Goal: Obtain resource: Download file/media

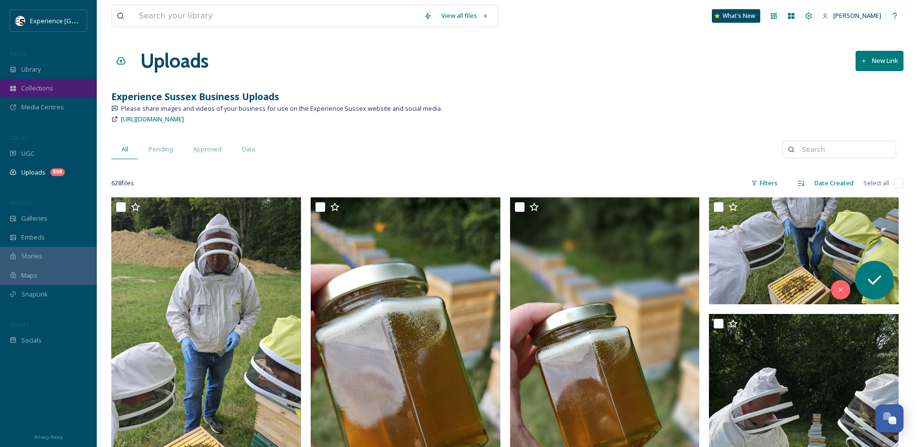
click at [51, 89] on span "Collections" at bounding box center [37, 88] width 32 height 9
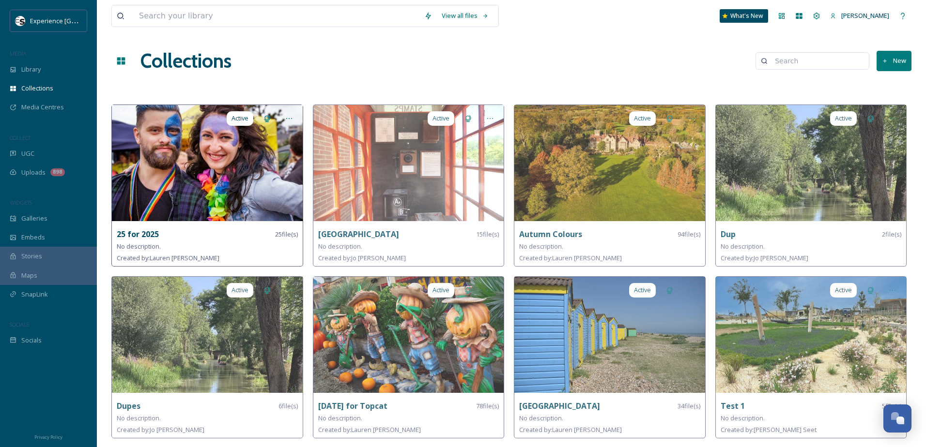
click at [145, 138] on img at bounding box center [207, 163] width 191 height 116
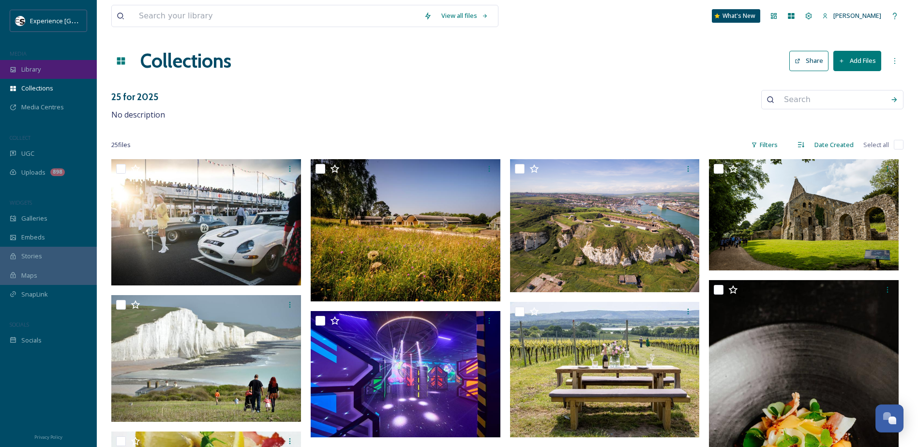
click at [54, 66] on div "Library" at bounding box center [48, 69] width 97 height 19
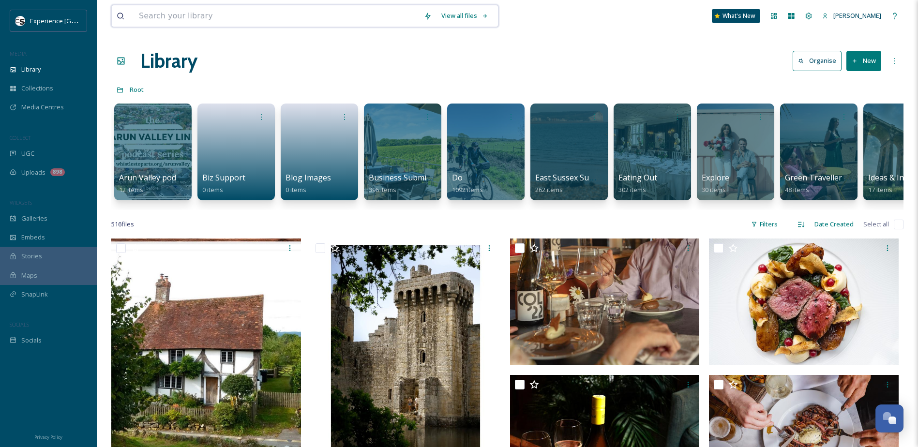
click at [230, 17] on input at bounding box center [276, 15] width 285 height 21
click at [608, 55] on div "Library Organise New" at bounding box center [507, 60] width 792 height 29
click at [307, 17] on input at bounding box center [276, 15] width 285 height 21
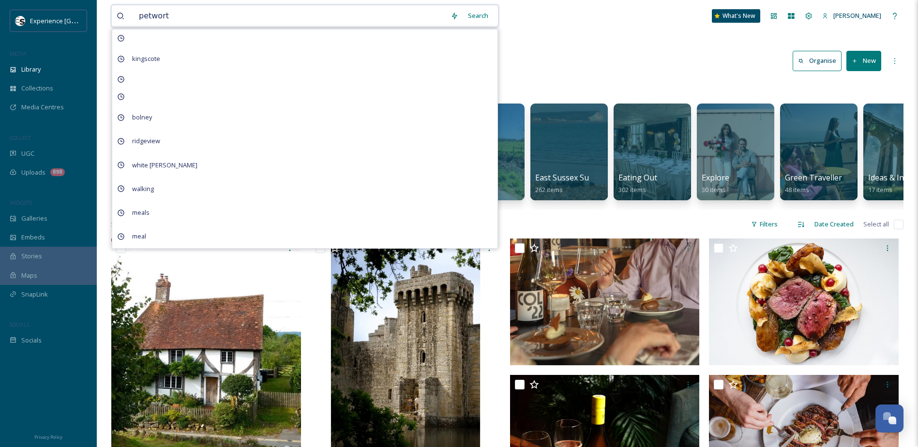
type input "petworth"
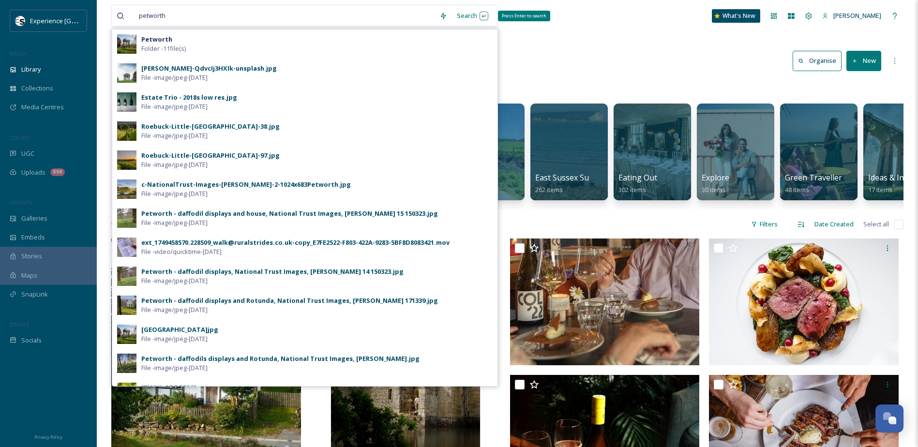
click at [467, 10] on div "Search Press Enter to search" at bounding box center [472, 15] width 41 height 19
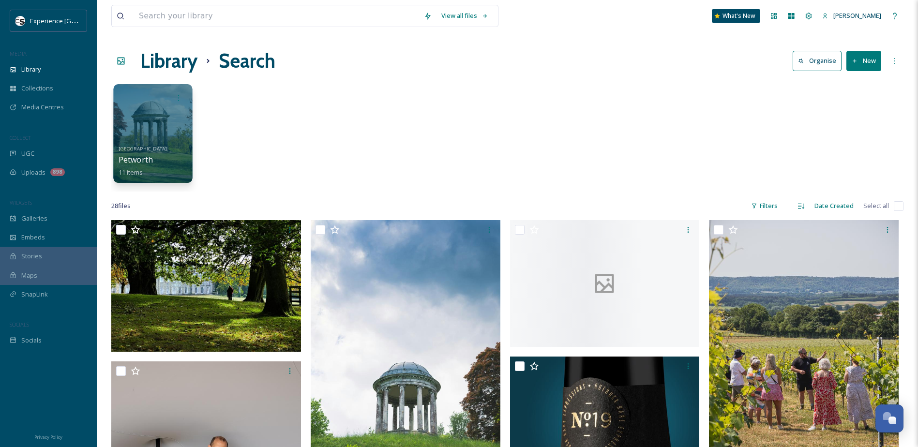
click at [166, 142] on div at bounding box center [152, 133] width 79 height 99
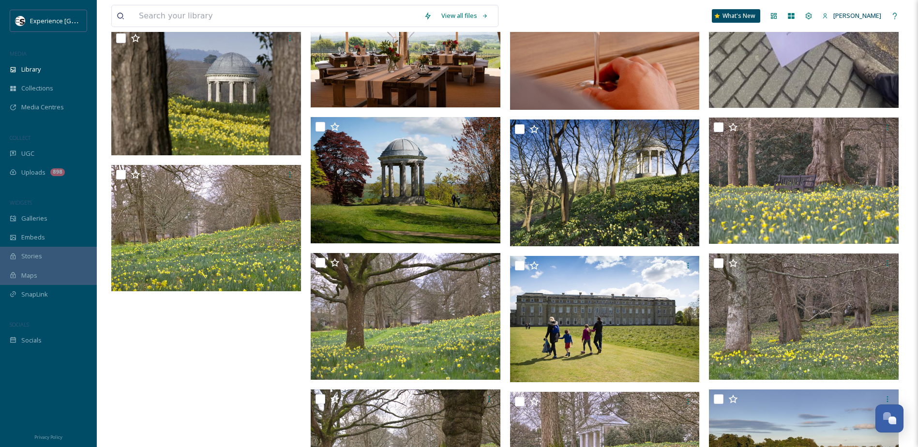
scroll to position [1104, 0]
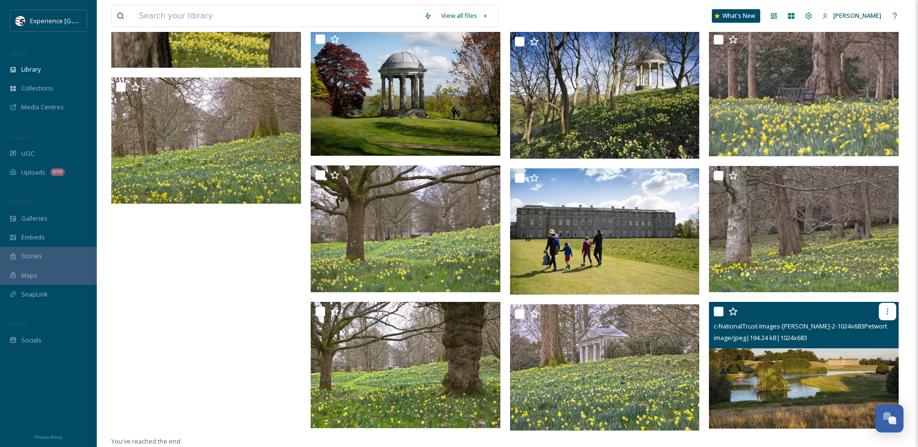
click at [887, 311] on icon at bounding box center [888, 312] width 8 height 8
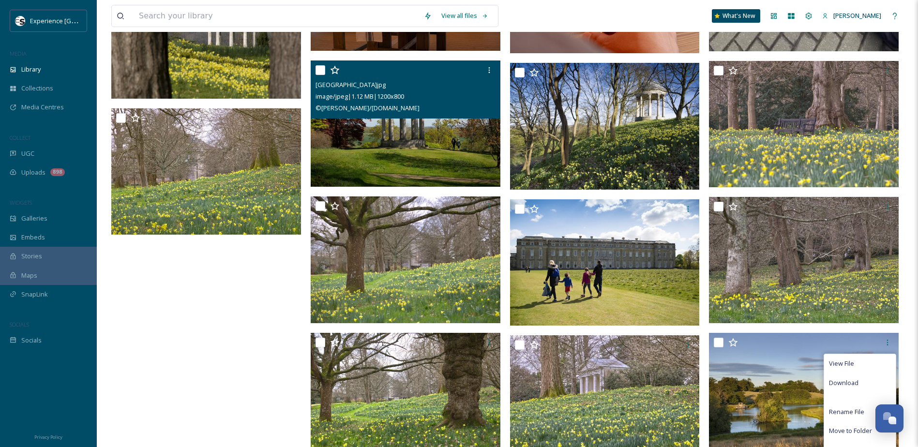
scroll to position [1056, 0]
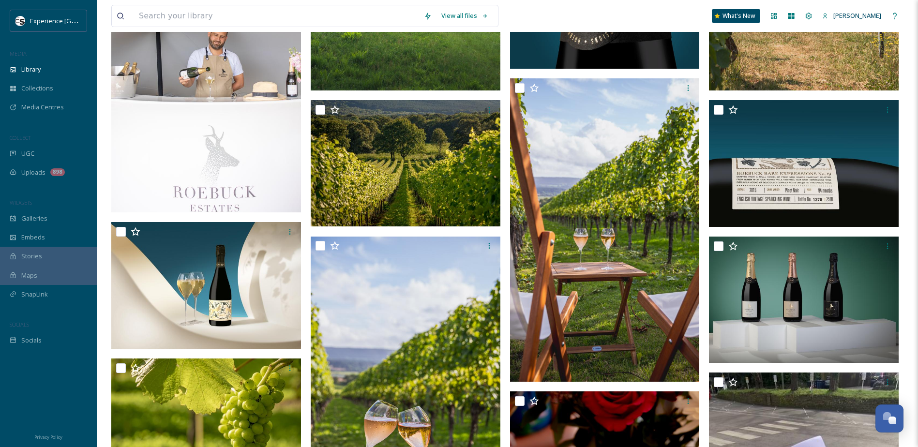
scroll to position [0, 0]
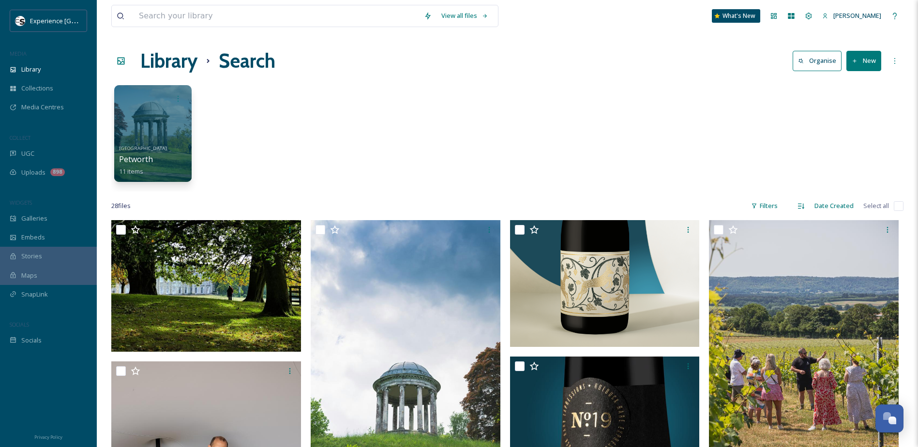
drag, startPoint x: 505, startPoint y: 233, endPoint x: 509, endPoint y: 140, distance: 93.0
click at [20, 104] on div "Media Centres" at bounding box center [48, 107] width 97 height 19
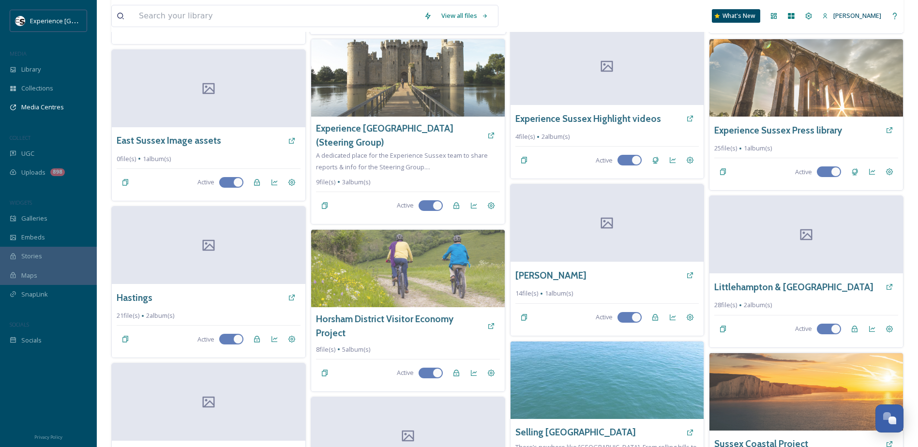
scroll to position [242, 0]
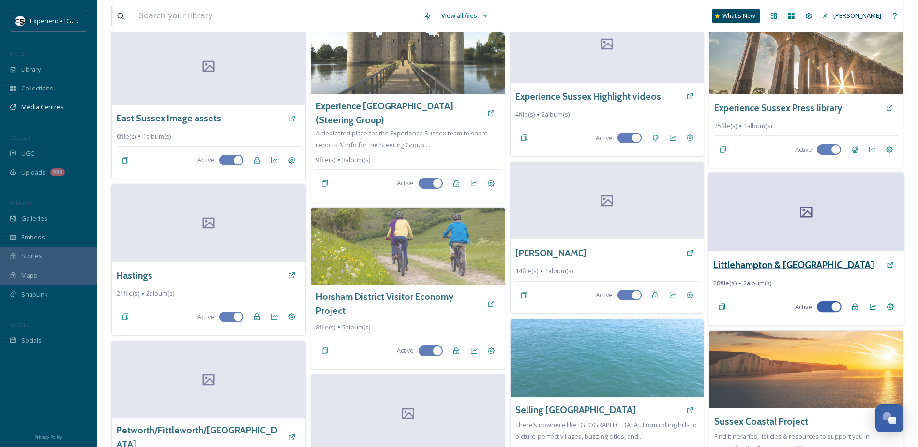
click at [761, 267] on h3 "Littlehampton & [GEOGRAPHIC_DATA]" at bounding box center [794, 265] width 161 height 14
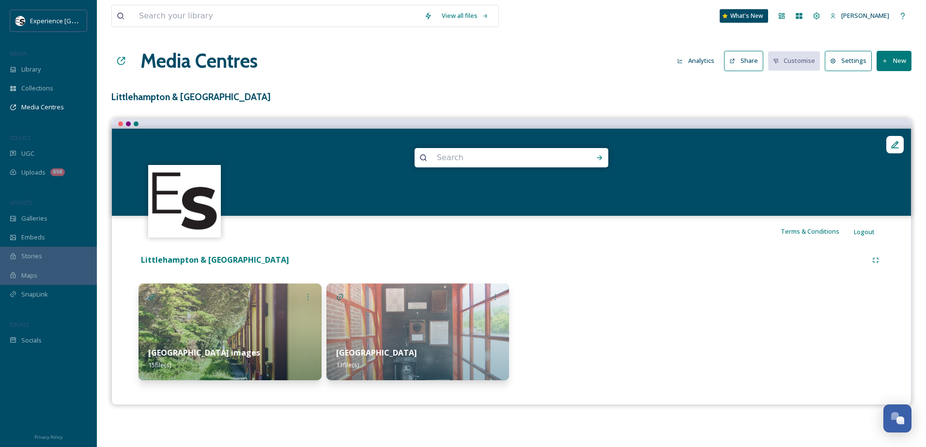
click at [222, 324] on img at bounding box center [229, 332] width 183 height 97
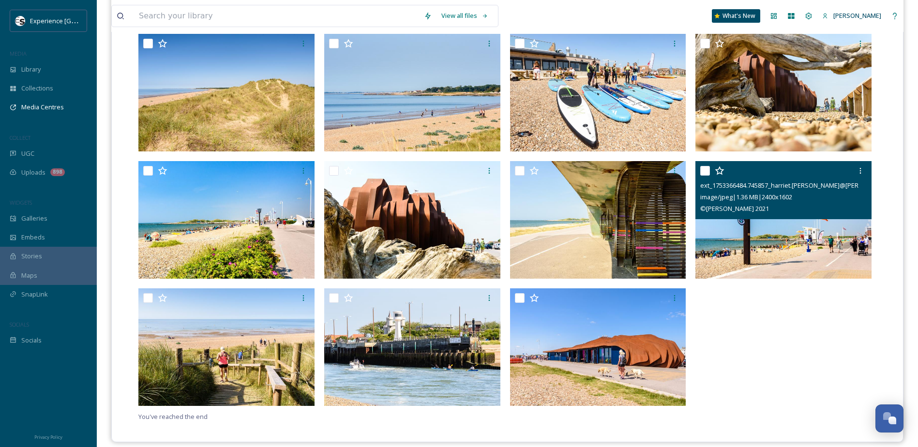
scroll to position [415, 0]
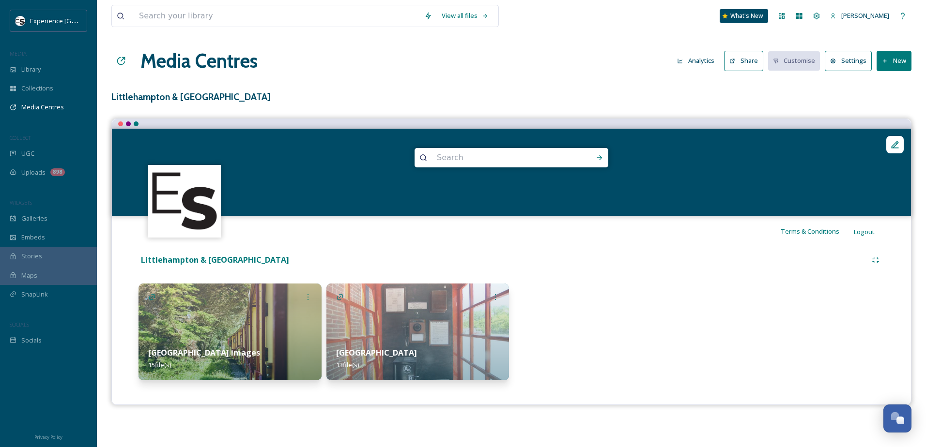
click at [409, 332] on img at bounding box center [417, 332] width 183 height 97
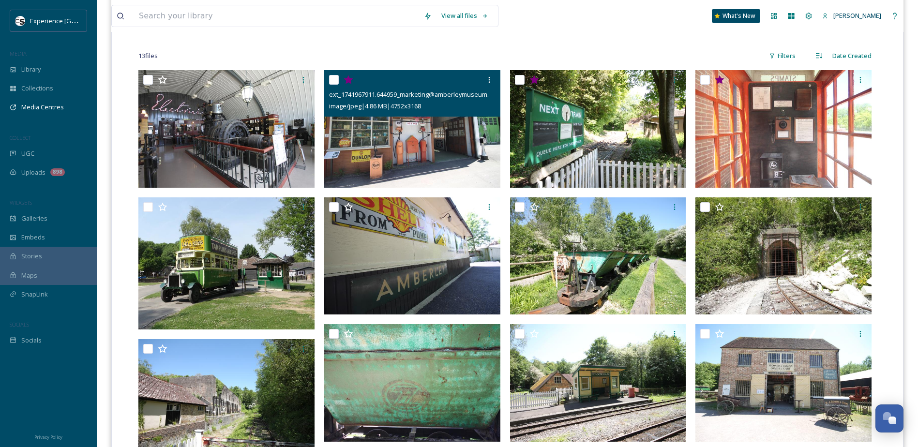
scroll to position [471, 0]
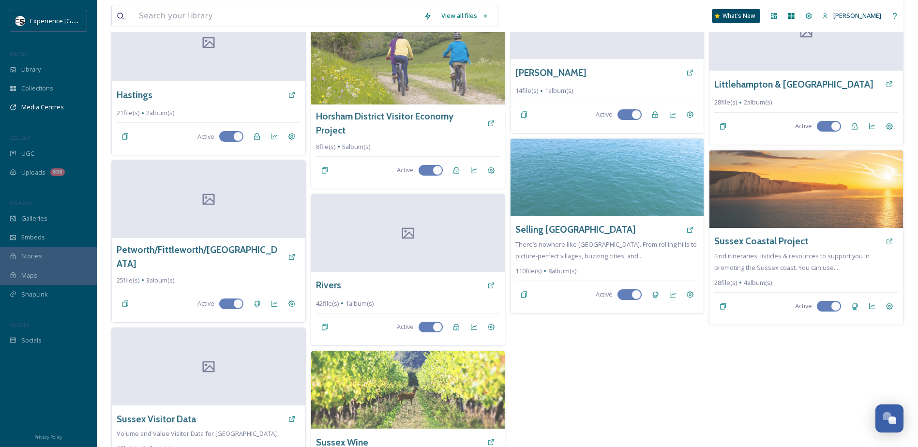
scroll to position [436, 0]
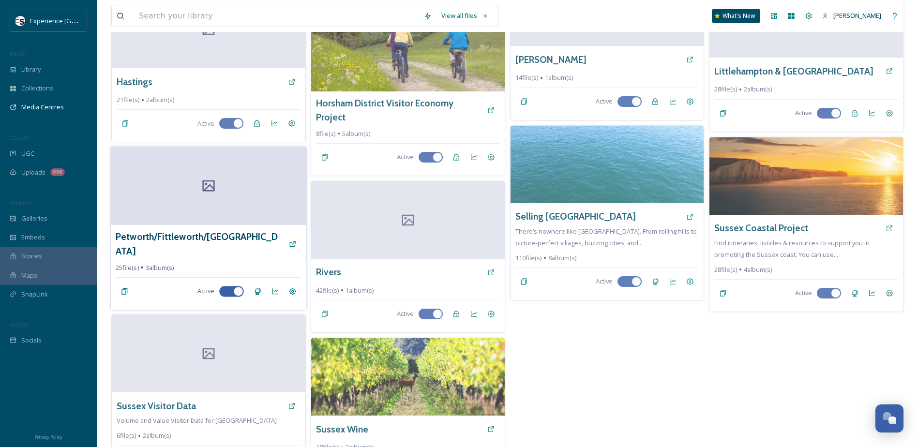
click at [266, 179] on div at bounding box center [209, 186] width 196 height 78
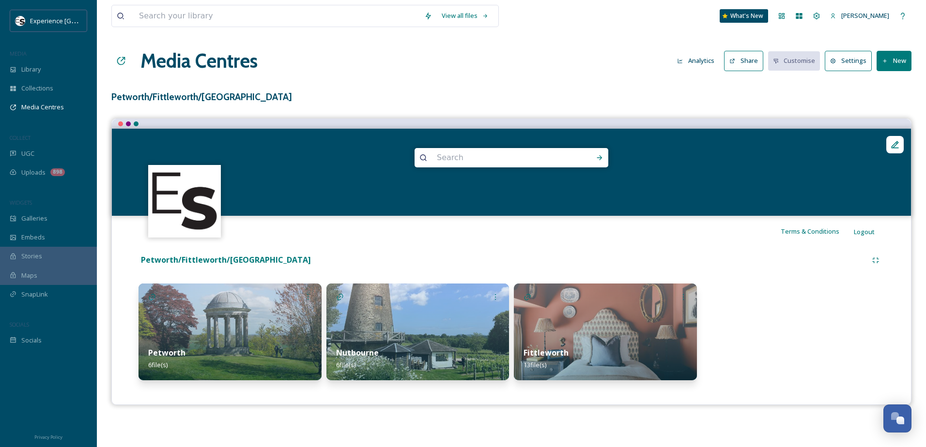
click at [448, 318] on img at bounding box center [417, 332] width 183 height 97
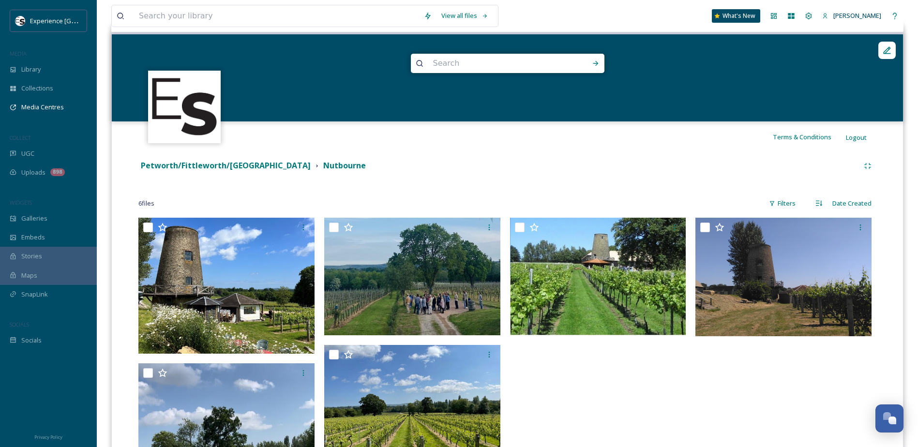
scroll to position [97, 0]
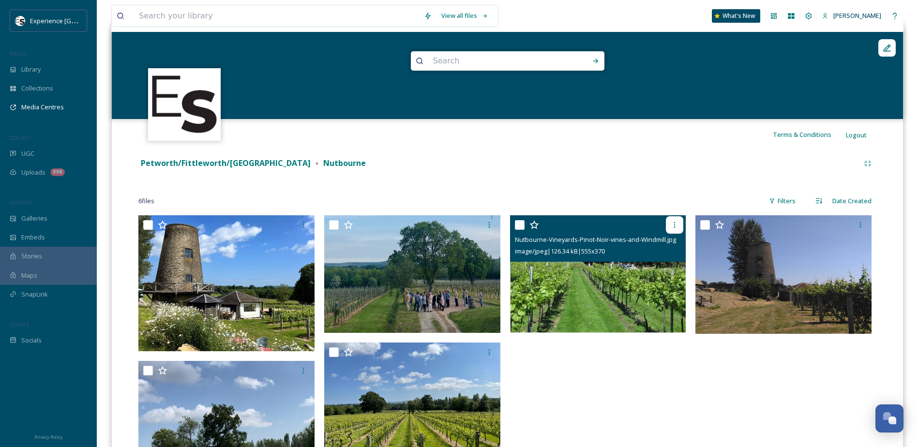
click at [672, 224] on icon at bounding box center [675, 225] width 8 height 8
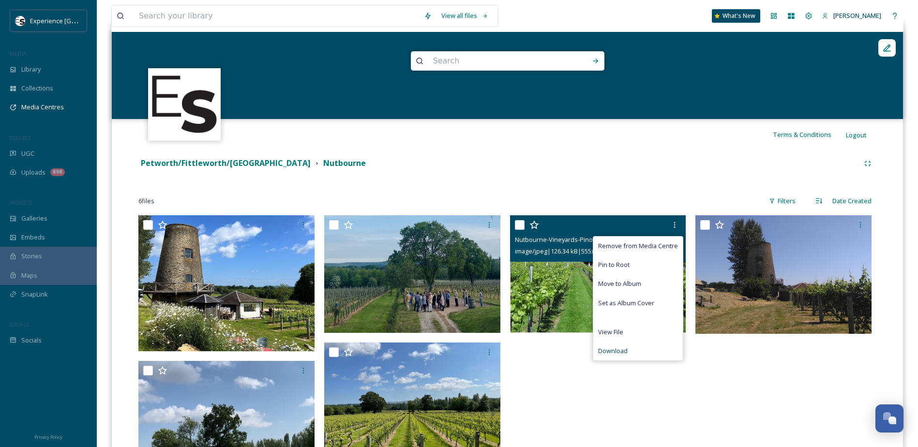
click at [624, 354] on span "Download" at bounding box center [613, 351] width 30 height 9
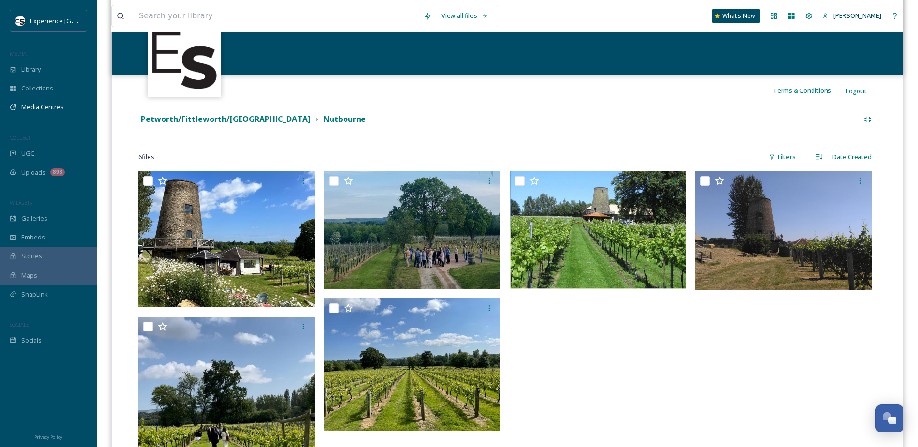
scroll to position [194, 0]
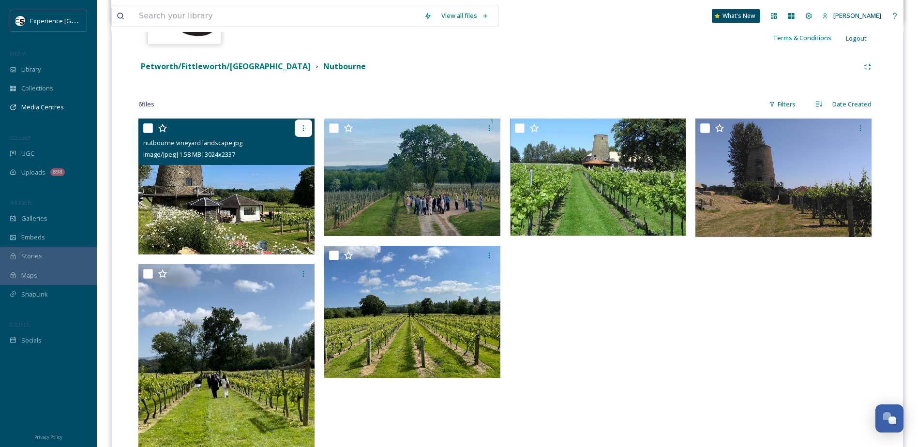
click at [300, 126] on icon at bounding box center [304, 128] width 8 height 8
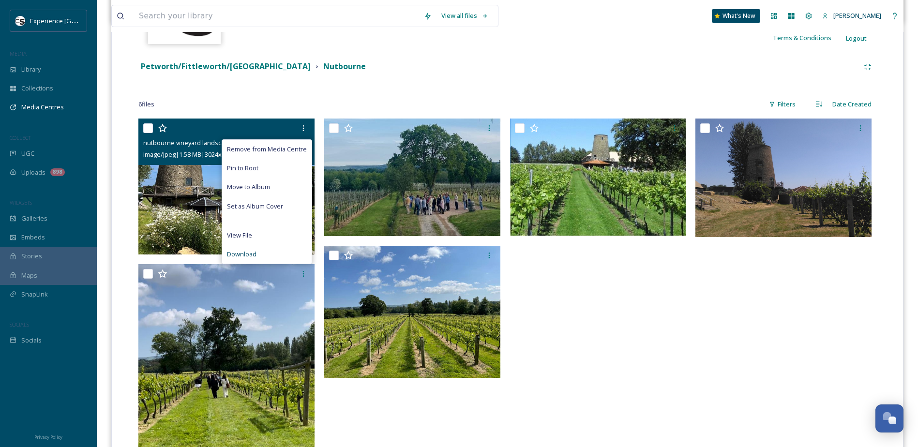
click at [250, 258] on span "Download" at bounding box center [242, 254] width 30 height 9
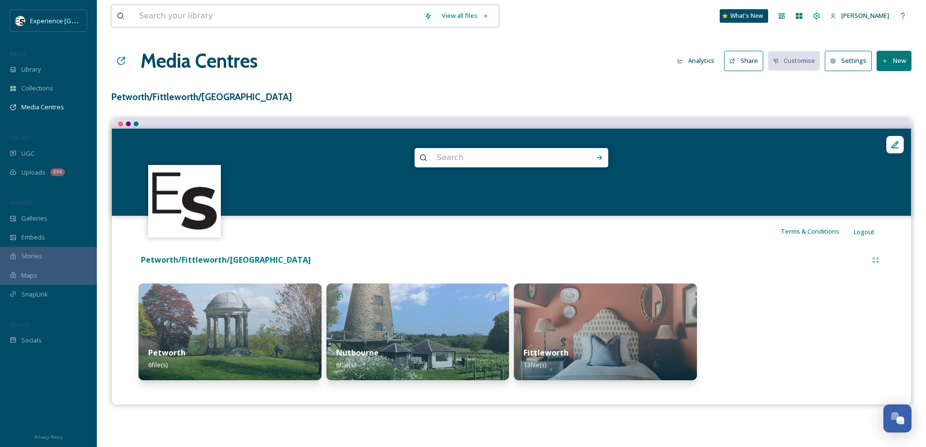
click at [214, 12] on input at bounding box center [276, 15] width 285 height 21
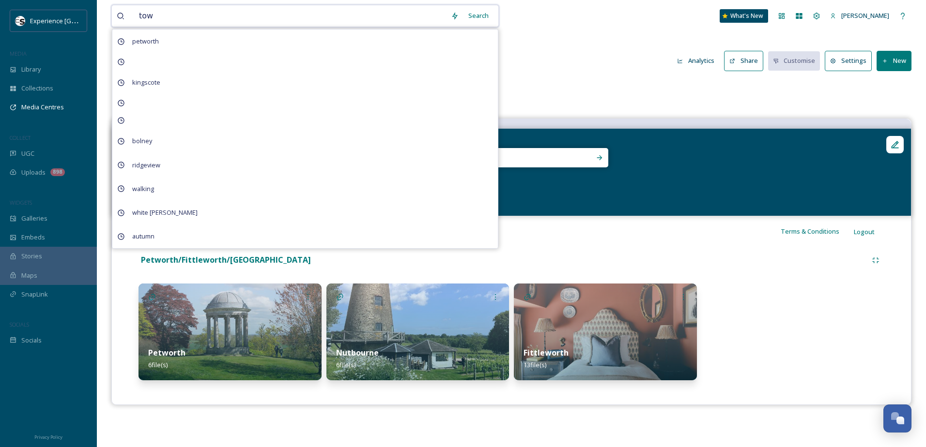
type input "town"
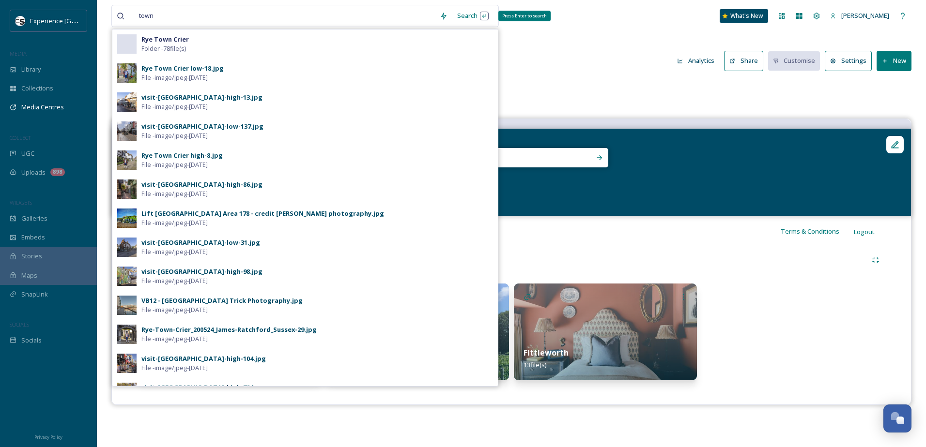
click at [464, 17] on div "Search Press Enter to search" at bounding box center [472, 15] width 41 height 19
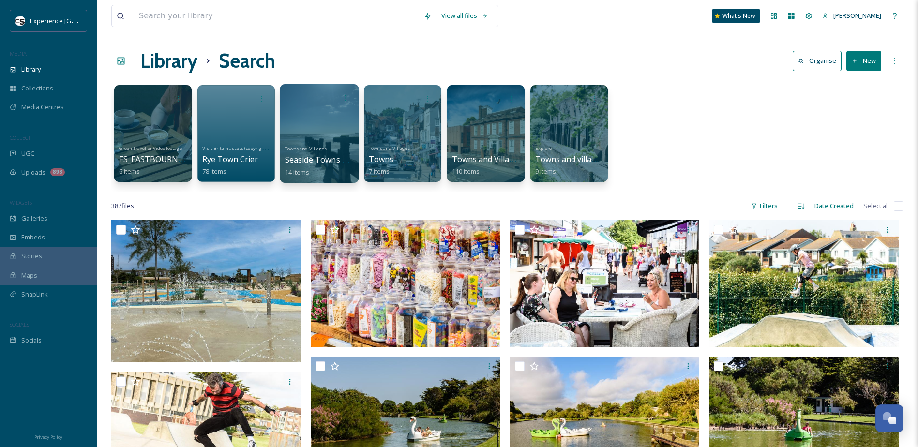
click at [310, 121] on div at bounding box center [319, 133] width 79 height 99
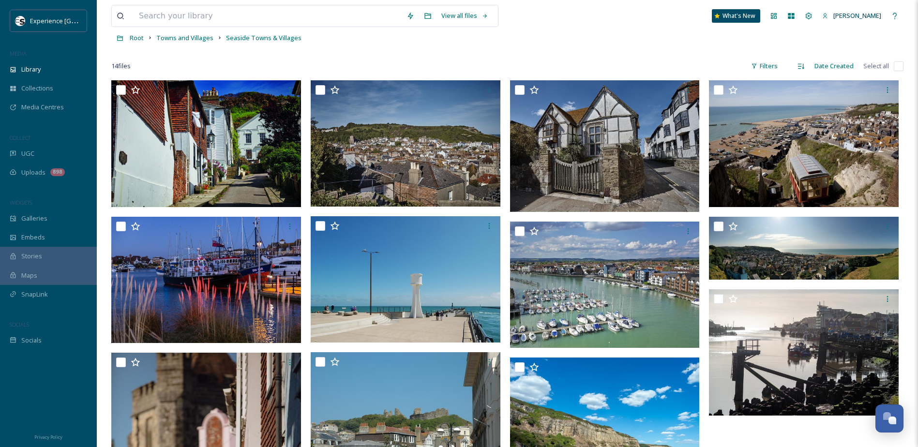
scroll to position [145, 0]
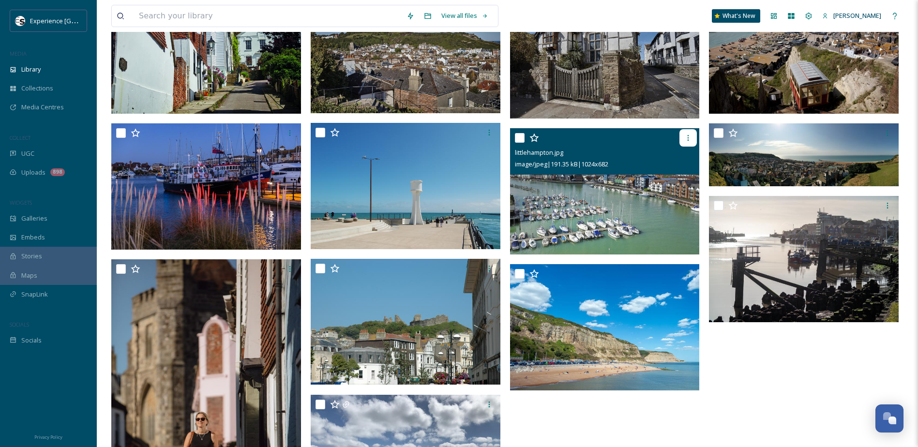
click at [691, 138] on icon at bounding box center [688, 138] width 8 height 8
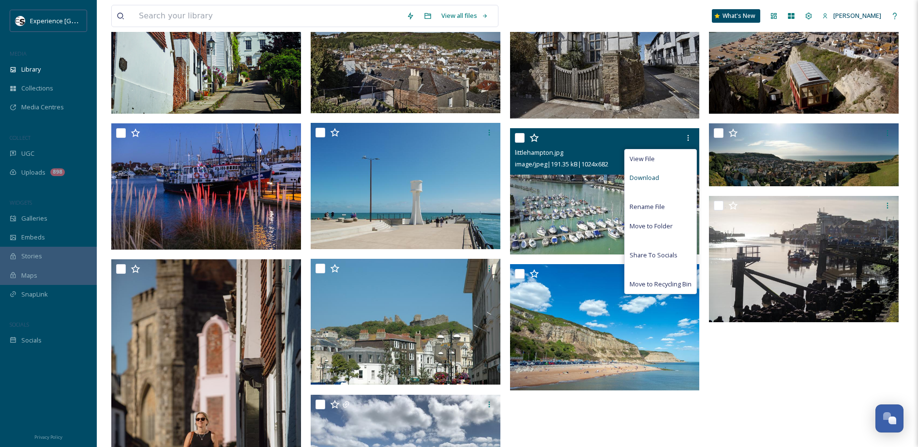
click at [665, 175] on div "Download" at bounding box center [661, 177] width 72 height 19
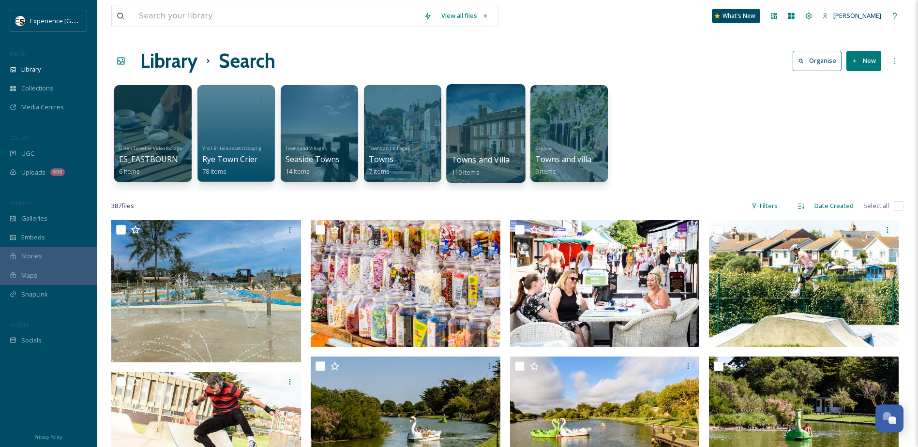
click at [479, 119] on div at bounding box center [485, 133] width 79 height 99
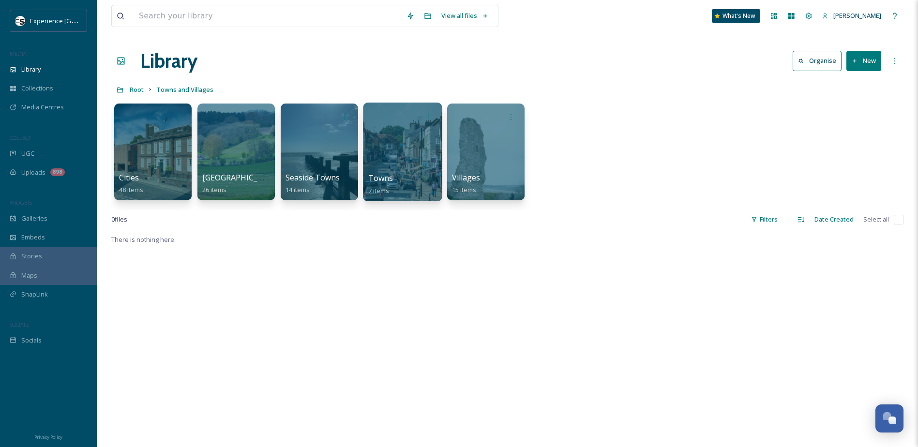
click at [408, 145] on div at bounding box center [402, 152] width 79 height 99
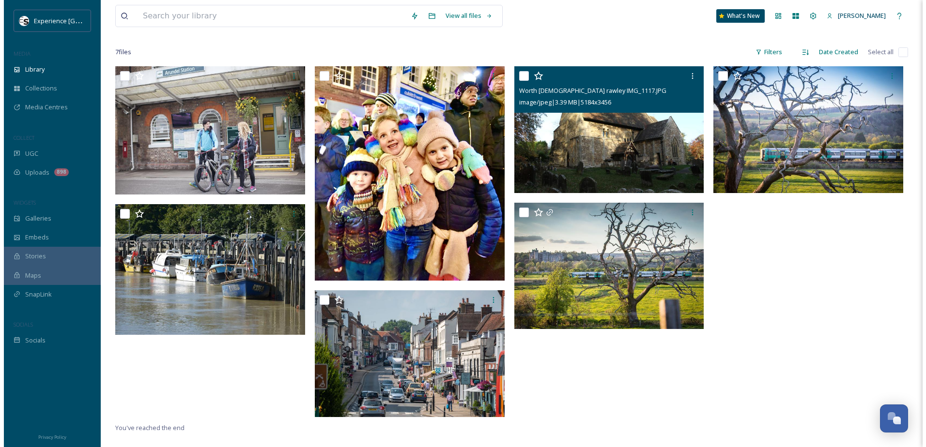
scroll to position [97, 0]
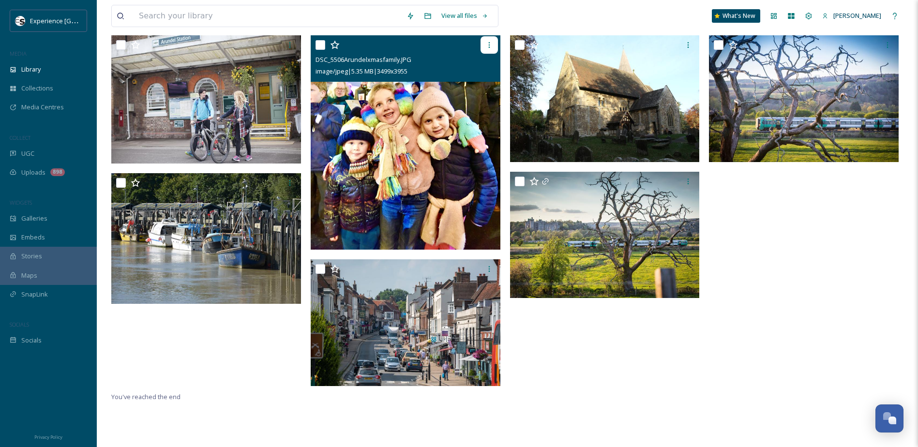
click at [493, 46] on div at bounding box center [489, 44] width 17 height 17
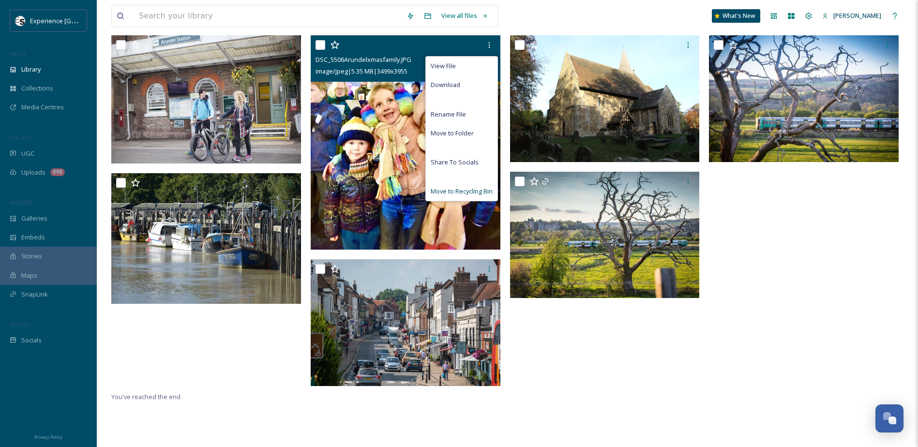
click at [443, 189] on span "Move to Recycling Bin" at bounding box center [462, 191] width 62 height 9
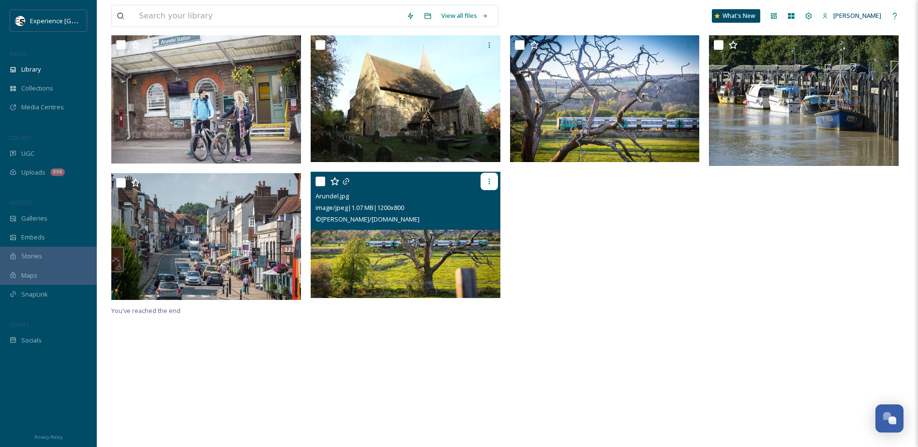
click at [487, 181] on icon at bounding box center [490, 182] width 8 height 8
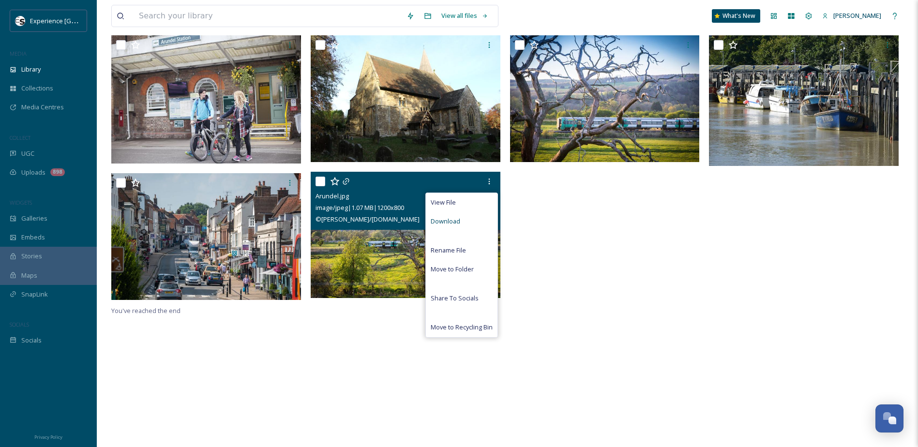
click at [467, 224] on div "Download" at bounding box center [462, 221] width 72 height 19
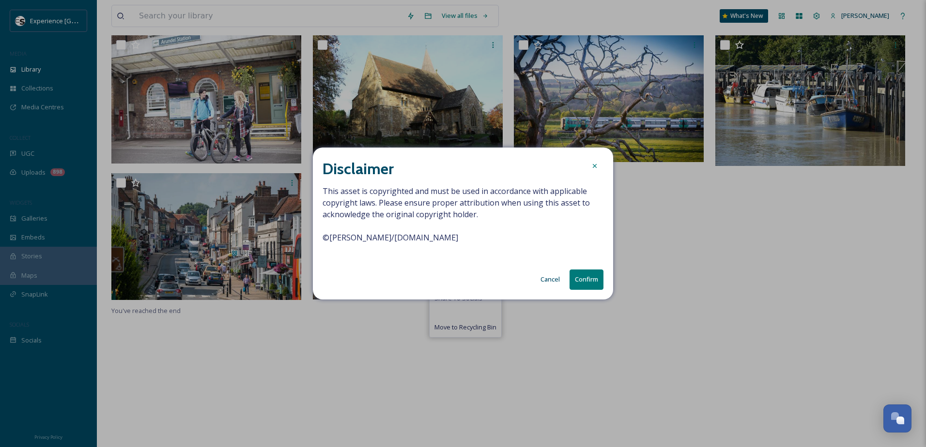
click at [583, 277] on button "Confirm" at bounding box center [586, 280] width 34 height 20
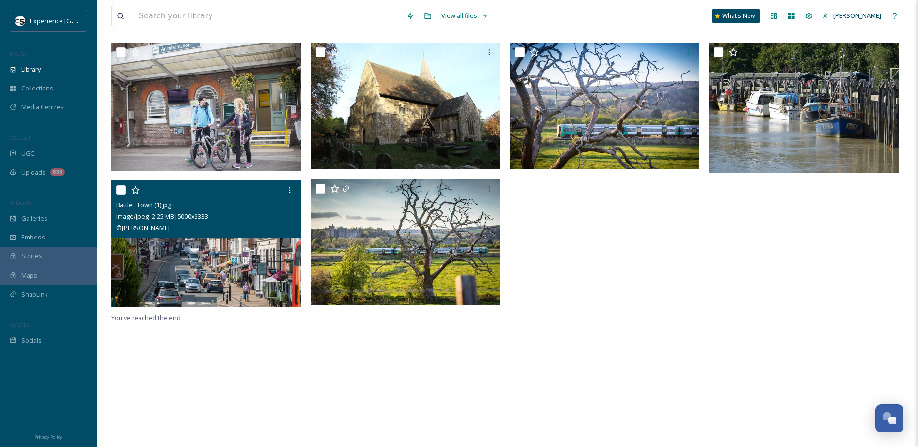
scroll to position [0, 0]
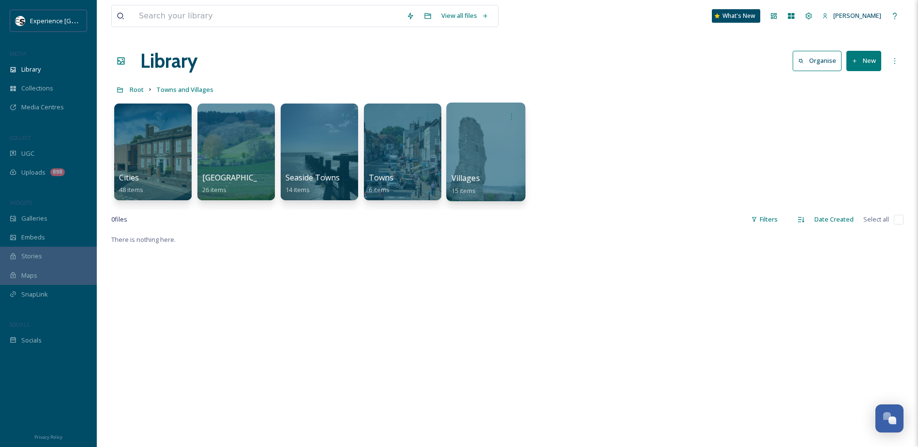
click at [470, 154] on div at bounding box center [485, 152] width 79 height 99
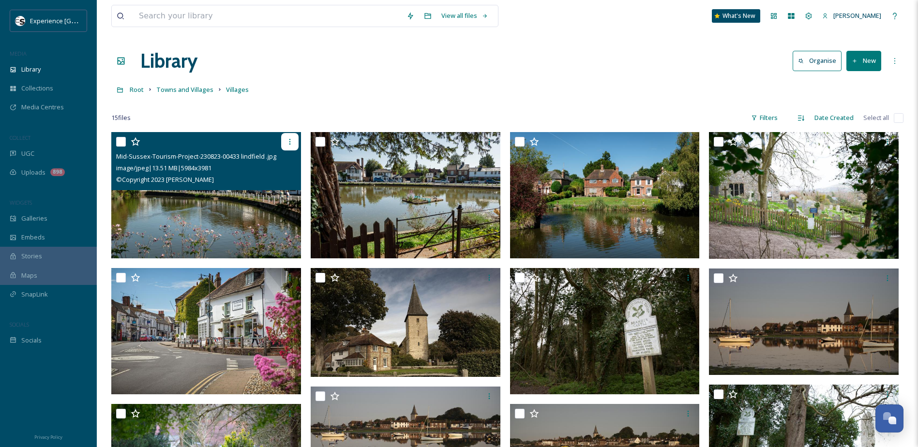
click at [294, 144] on div at bounding box center [289, 141] width 17 height 17
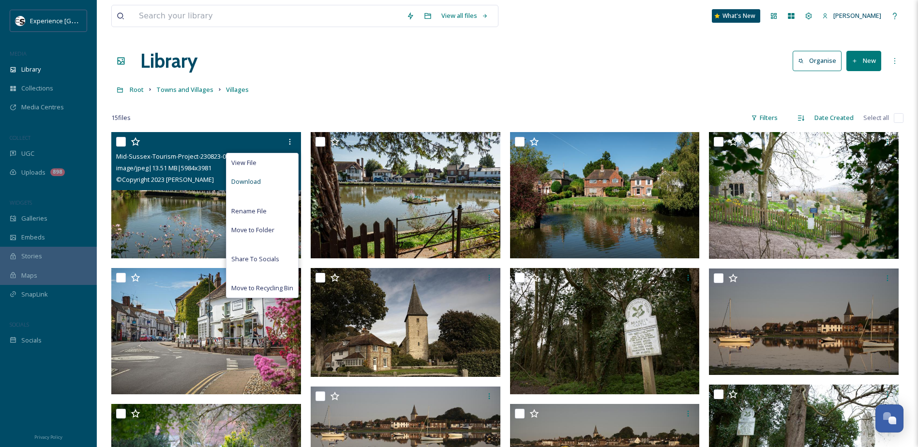
click at [252, 184] on span "Download" at bounding box center [246, 181] width 30 height 9
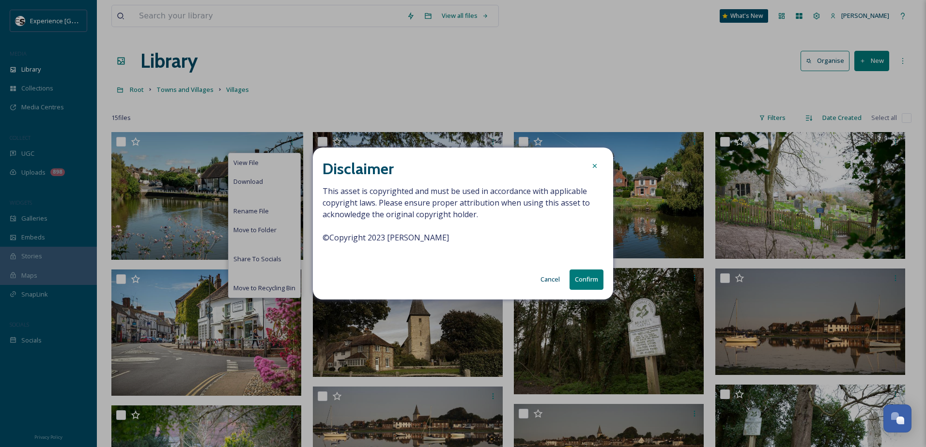
click at [579, 280] on button "Confirm" at bounding box center [586, 280] width 34 height 20
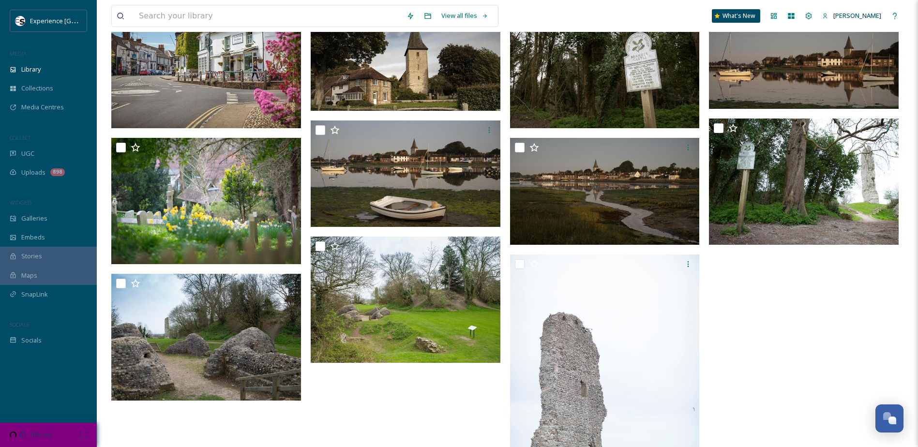
scroll to position [290, 0]
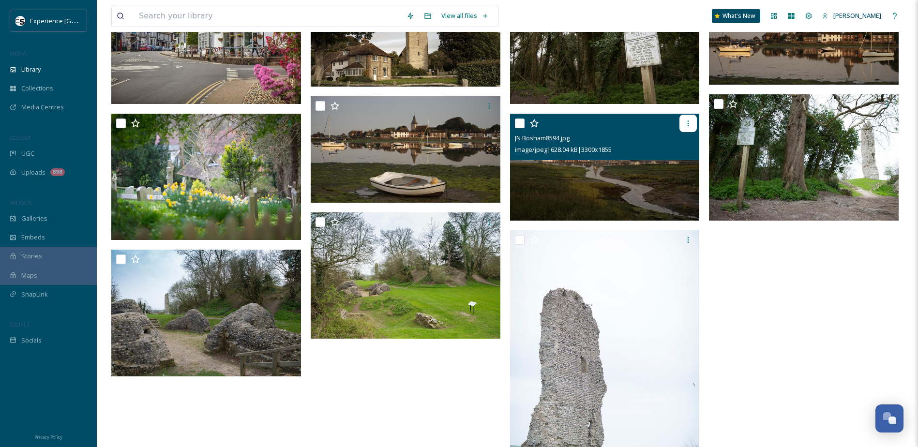
click at [681, 128] on div at bounding box center [688, 123] width 17 height 17
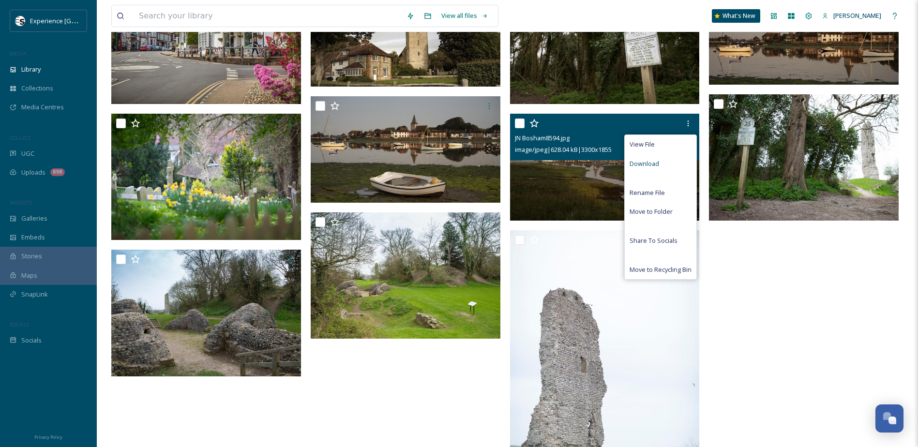
click at [669, 165] on div "Download" at bounding box center [661, 163] width 72 height 19
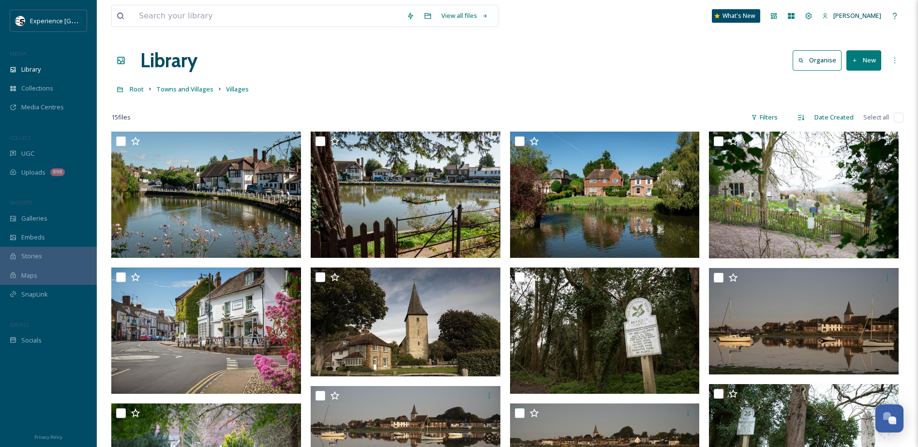
scroll to position [0, 0]
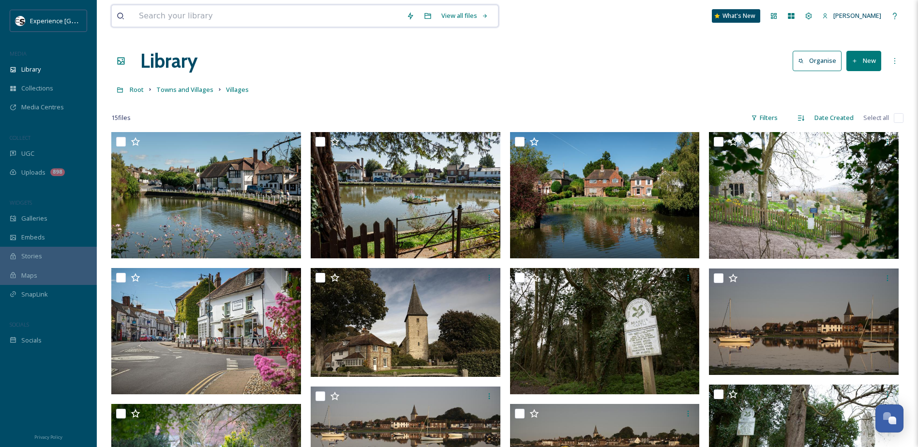
click at [160, 13] on input at bounding box center [268, 15] width 268 height 21
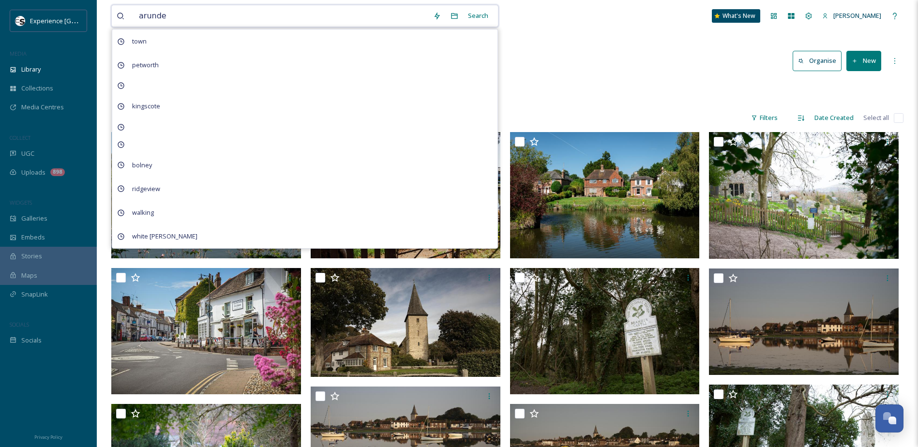
type input "arundel"
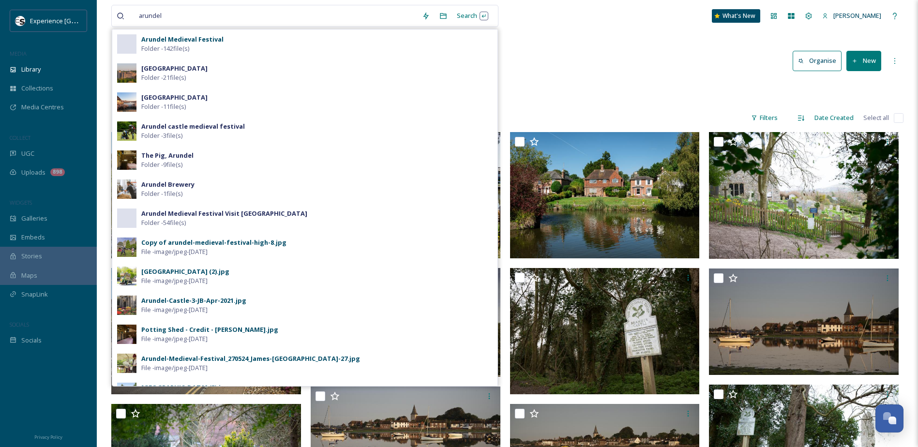
click at [324, 43] on div "Arundel Medieval Festival Folder - 142 file(s)" at bounding box center [316, 44] width 351 height 18
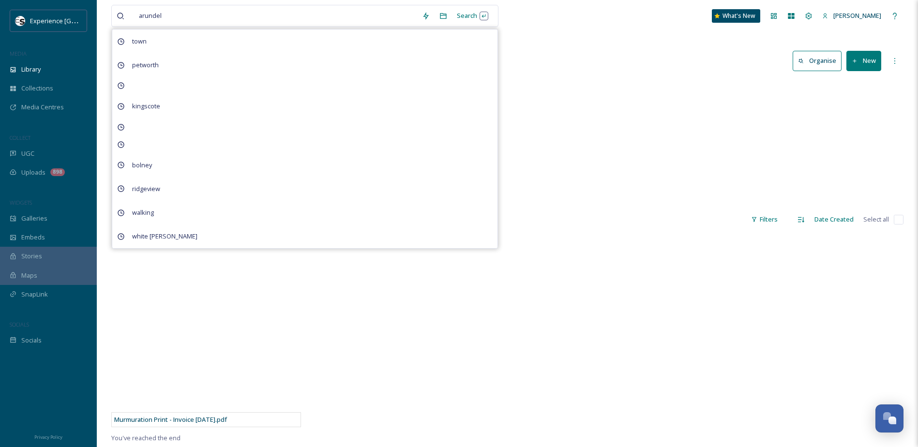
click at [584, 126] on div "High 94 items Low 47 items" at bounding box center [507, 154] width 792 height 111
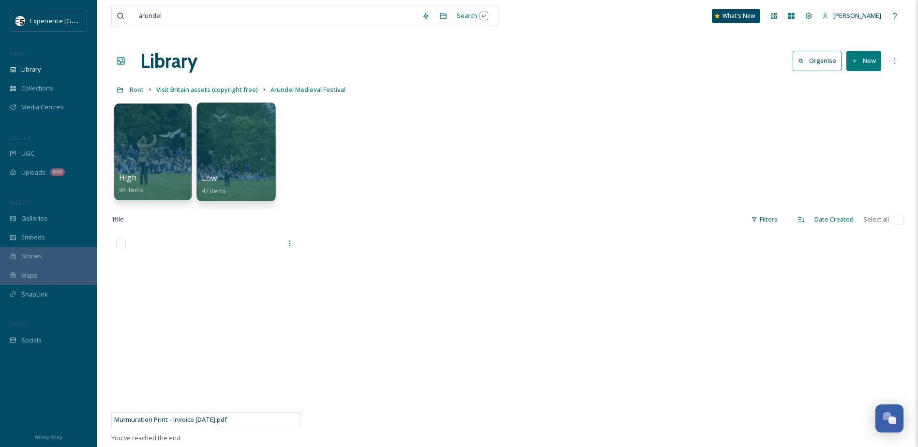
click at [226, 160] on div at bounding box center [236, 152] width 79 height 99
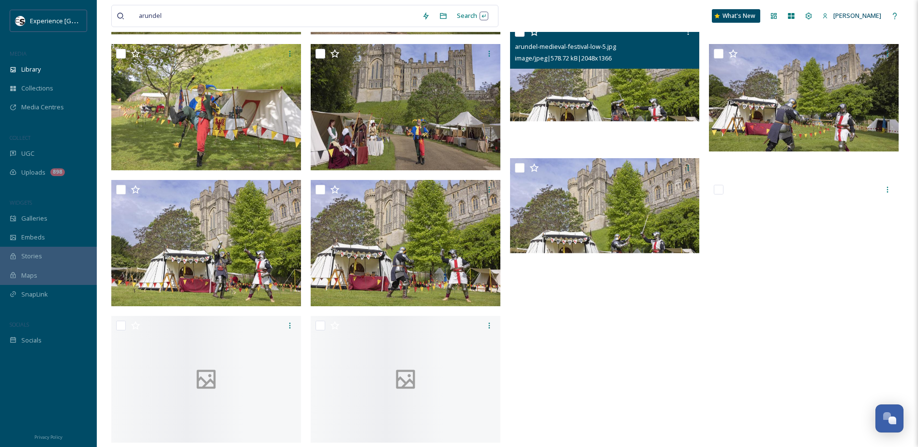
scroll to position [1485, 0]
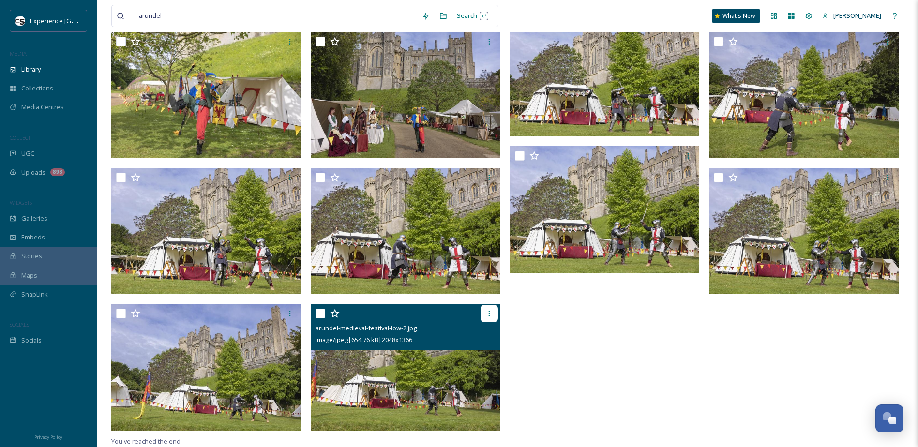
click at [489, 317] on icon at bounding box center [488, 314] width 1 height 6
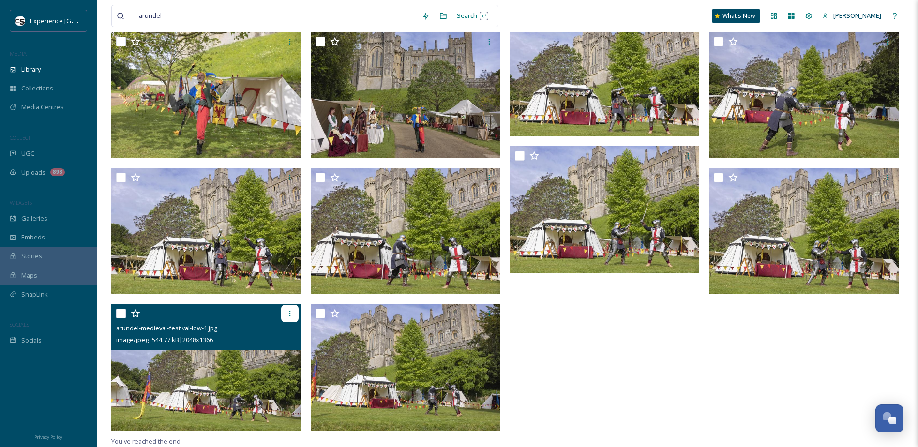
click at [287, 314] on icon at bounding box center [290, 314] width 8 height 8
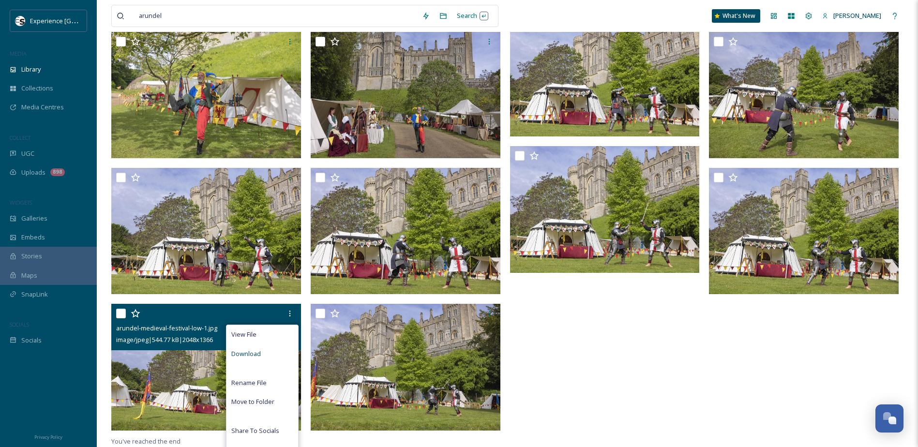
click at [255, 356] on span "Download" at bounding box center [246, 354] width 30 height 9
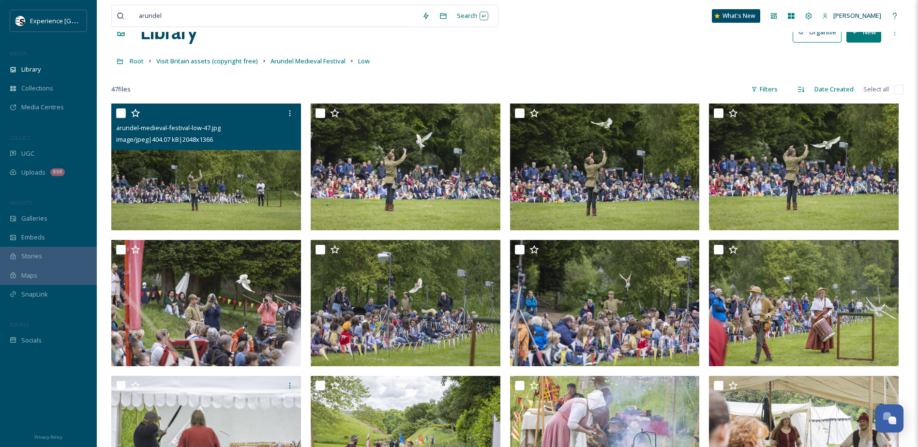
scroll to position [0, 0]
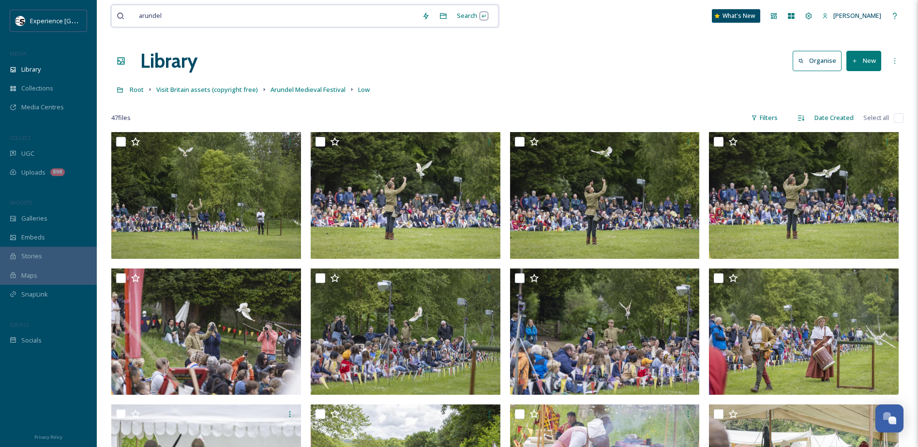
click at [206, 13] on input at bounding box center [292, 15] width 250 height 21
drag, startPoint x: 311, startPoint y: 13, endPoint x: 80, endPoint y: -4, distance: 231.0
type input "a"
type input "gatwick"
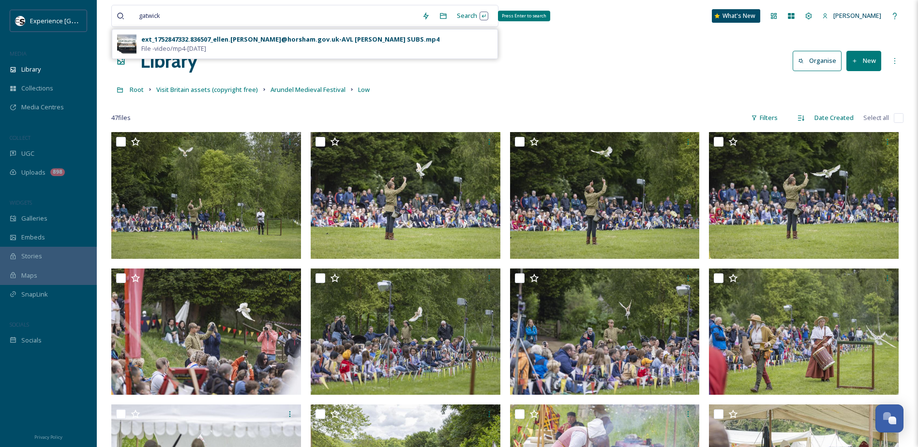
click at [465, 19] on div "Search Press Enter to search" at bounding box center [472, 15] width 41 height 19
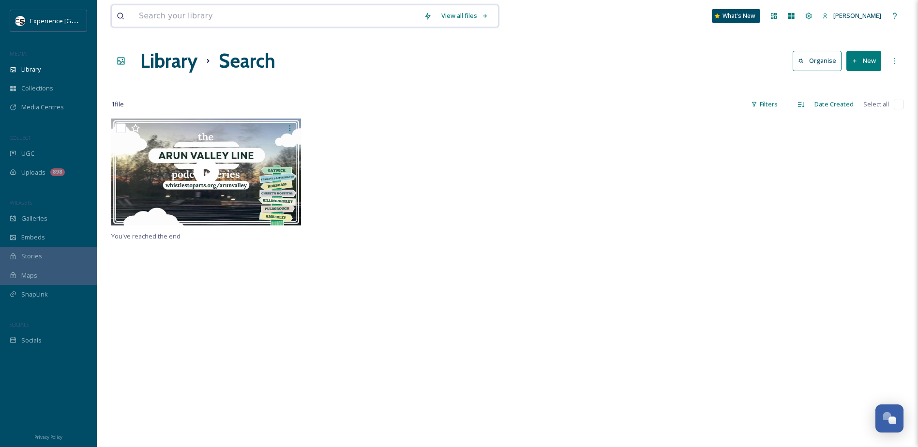
click at [252, 18] on input at bounding box center [276, 15] width 285 height 21
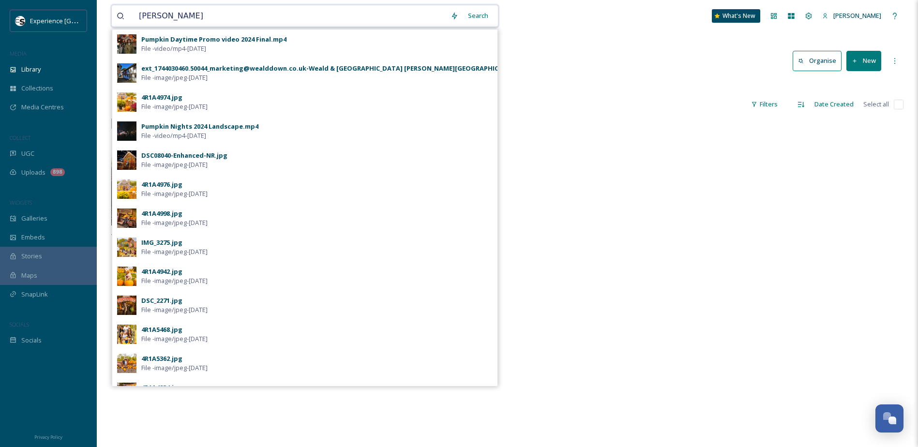
type input "[PERSON_NAME]"
click at [463, 17] on div "Search" at bounding box center [478, 15] width 30 height 19
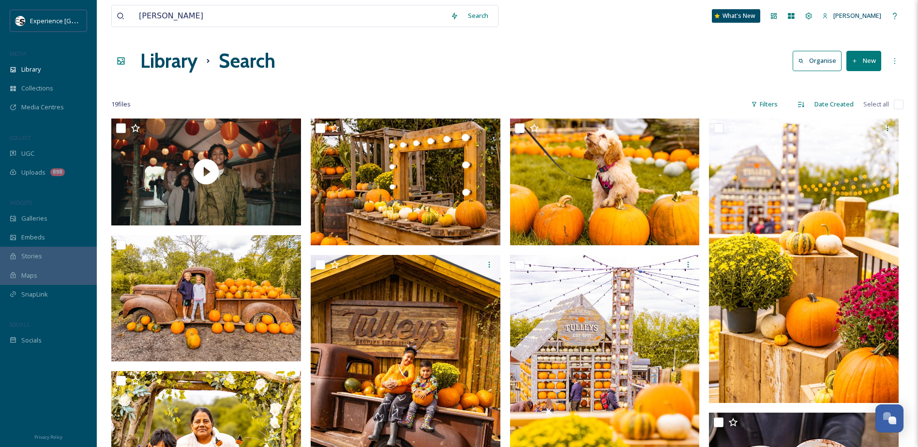
click at [548, 55] on div "Library Search Organise New" at bounding box center [507, 60] width 792 height 29
drag, startPoint x: 245, startPoint y: 15, endPoint x: 94, endPoint y: 17, distance: 151.1
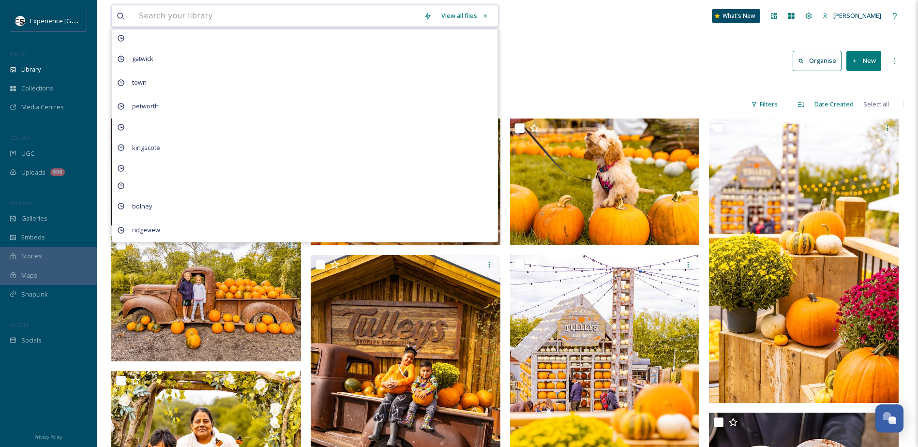
click at [301, 11] on input at bounding box center [276, 15] width 285 height 21
type input "[GEOGRAPHIC_DATA][PERSON_NAME]"
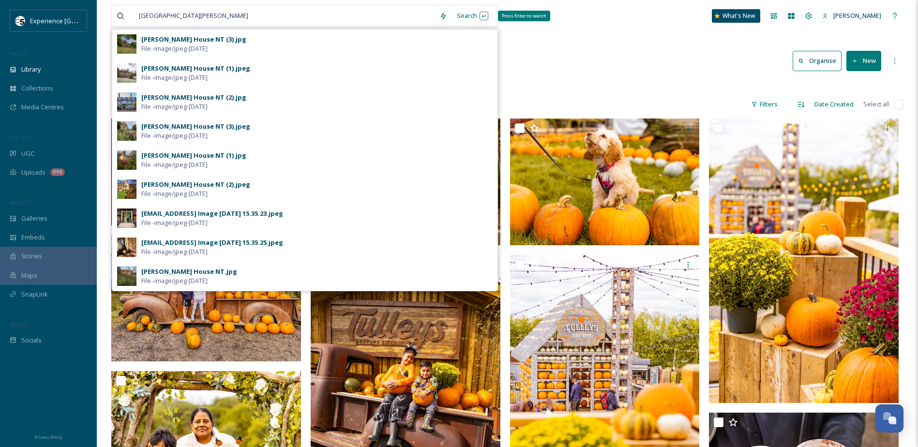
click at [470, 20] on div "Search Press Enter to search" at bounding box center [472, 15] width 41 height 19
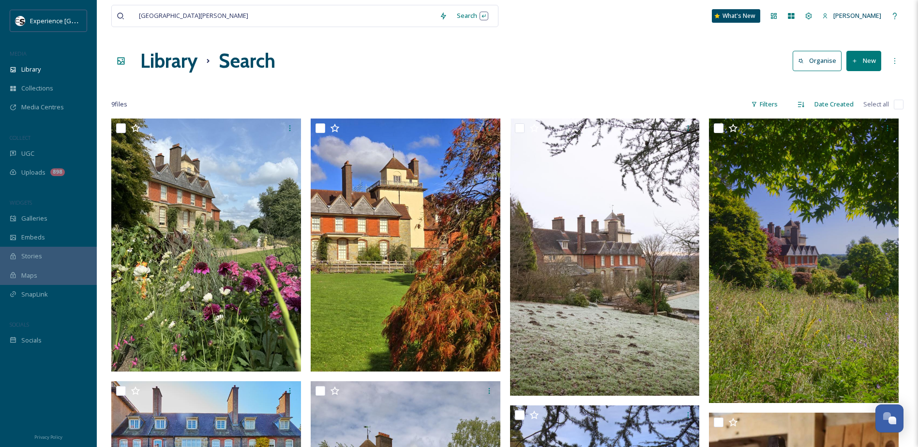
click at [625, 51] on div "Library Search Organise New" at bounding box center [507, 60] width 792 height 29
drag, startPoint x: 190, startPoint y: 21, endPoint x: 25, endPoint y: 20, distance: 165.1
click at [25, 20] on div "Experience Sussex MEDIA Library Collections Media Centres COLLECT UGC Uploads 8…" at bounding box center [459, 361] width 918 height 722
type input "e"
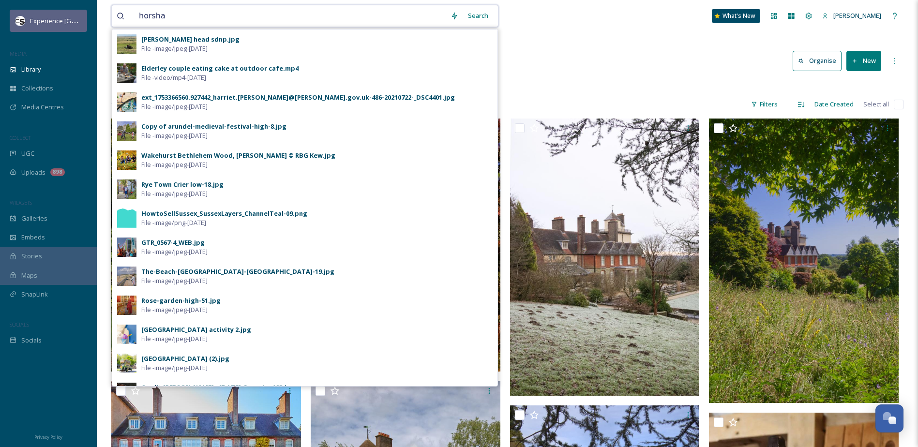
type input "horsham"
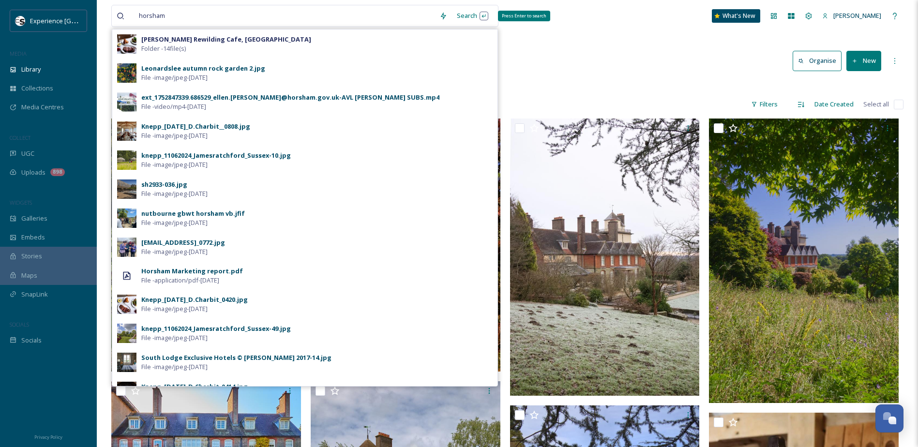
click at [462, 15] on div "Search Press Enter to search" at bounding box center [472, 15] width 41 height 19
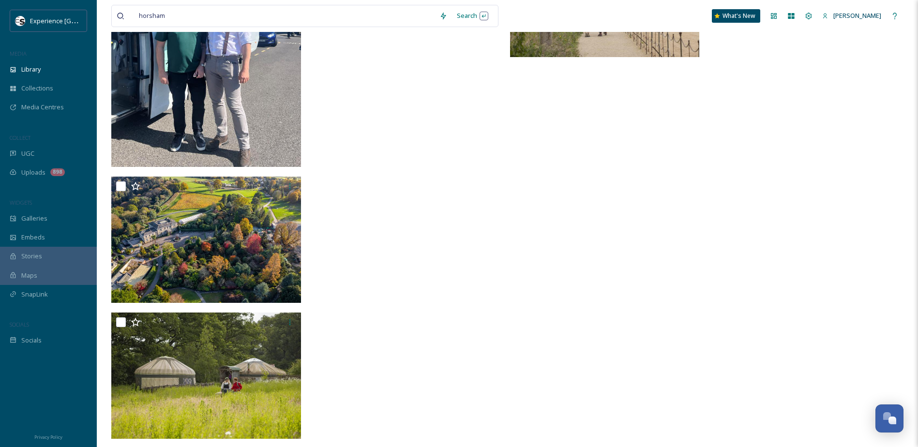
scroll to position [3494, 0]
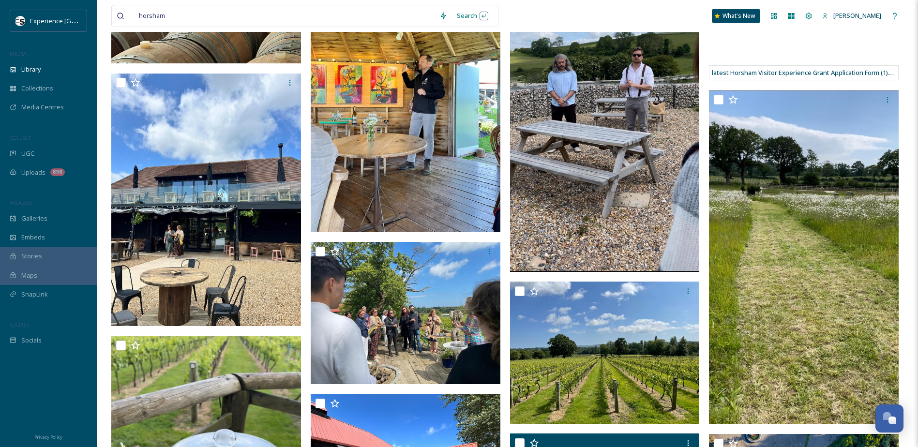
drag, startPoint x: 596, startPoint y: 339, endPoint x: 592, endPoint y: 182, distance: 156.4
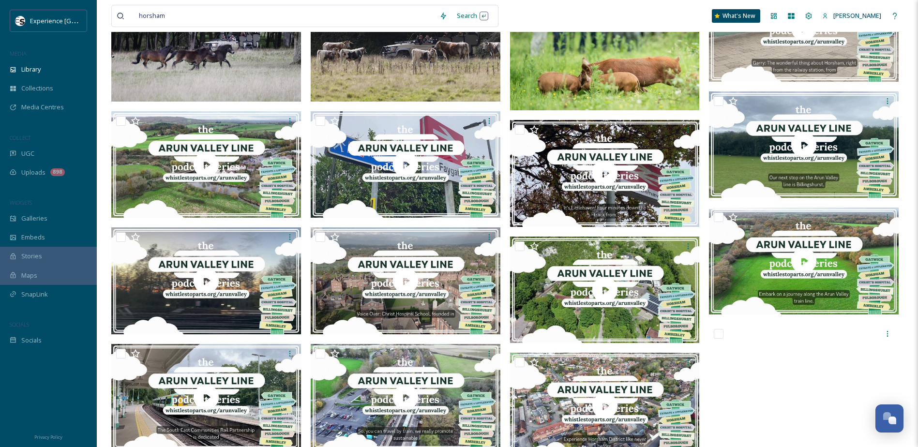
scroll to position [0, 0]
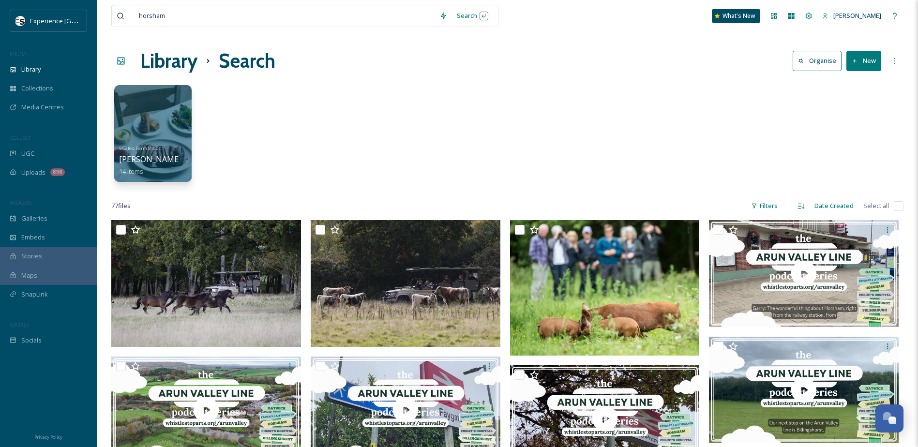
drag, startPoint x: 490, startPoint y: 315, endPoint x: 474, endPoint y: 121, distance: 195.2
click at [267, 15] on input at bounding box center [303, 15] width 264 height 21
type input "h"
type input "walking"
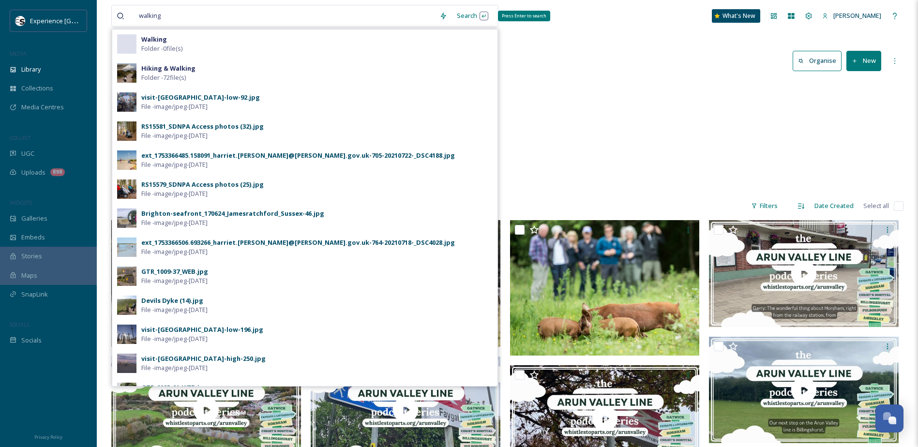
click at [469, 17] on div "Search Press Enter to search" at bounding box center [472, 15] width 41 height 19
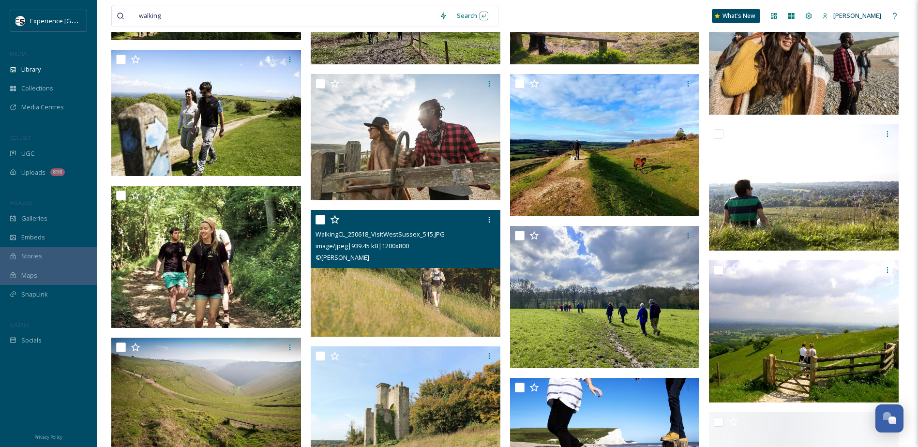
scroll to position [2033, 0]
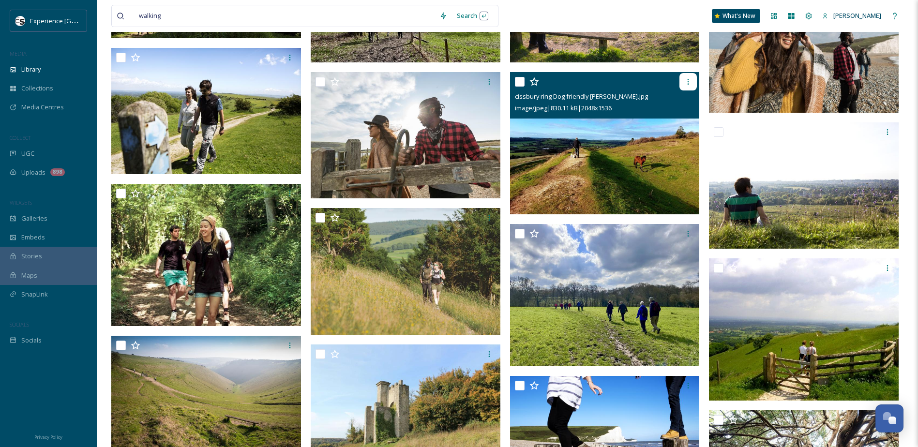
click at [689, 84] on icon at bounding box center [688, 82] width 1 height 6
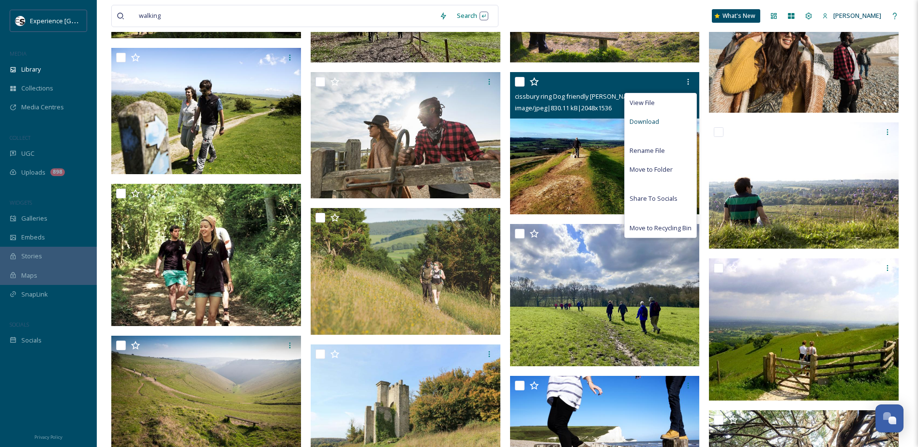
click at [652, 120] on span "Download" at bounding box center [645, 121] width 30 height 9
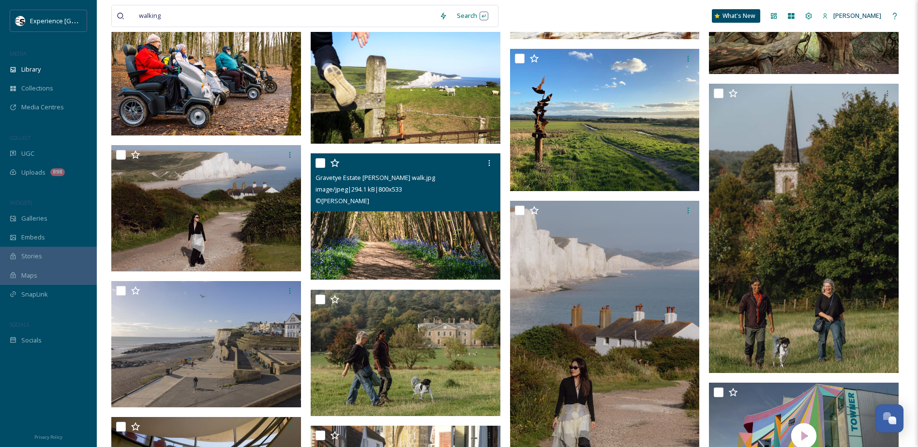
scroll to position [2420, 0]
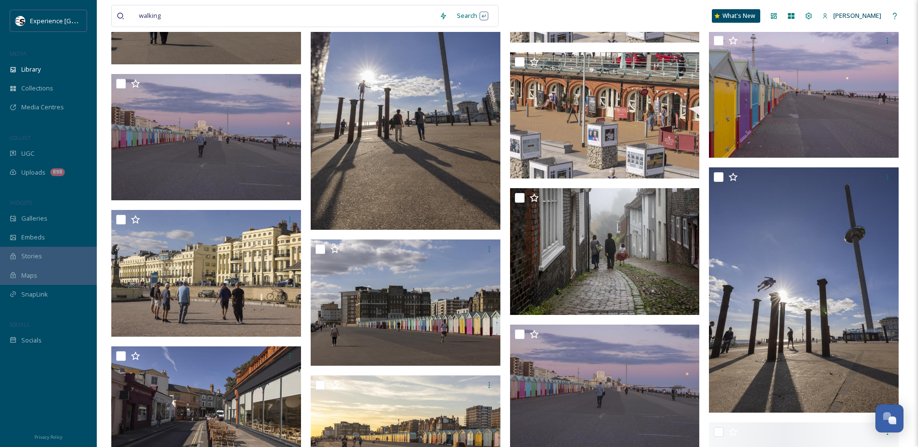
scroll to position [3873, 0]
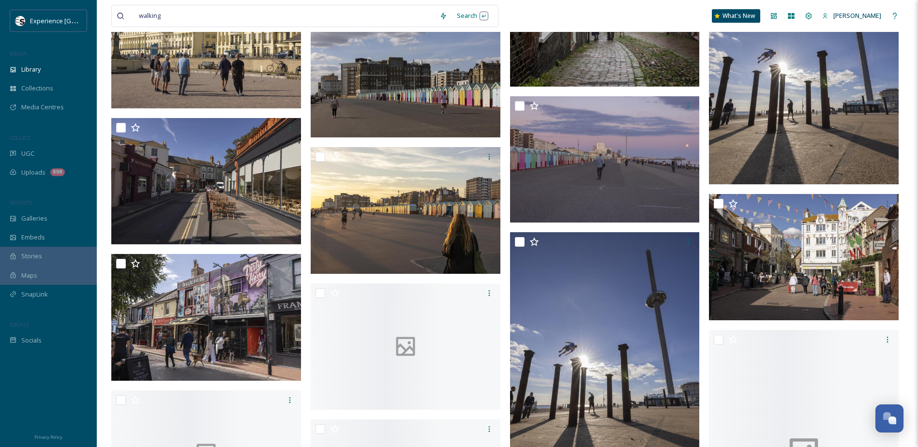
scroll to position [4115, 0]
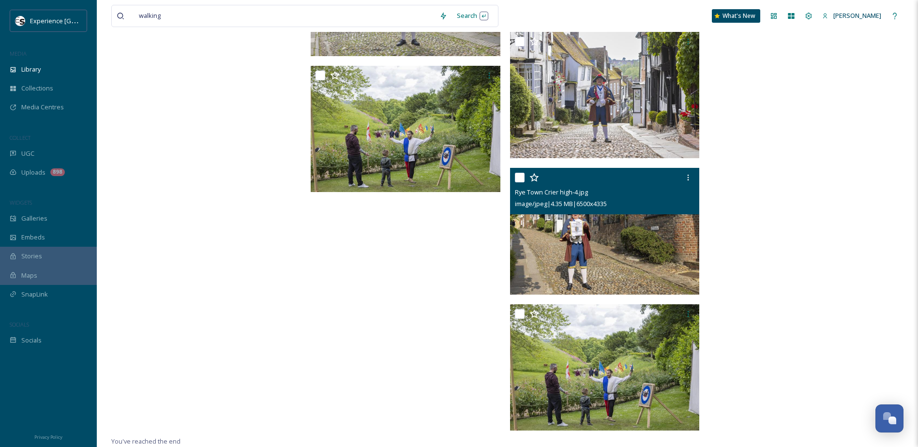
drag, startPoint x: 704, startPoint y: 276, endPoint x: 696, endPoint y: 334, distance: 58.2
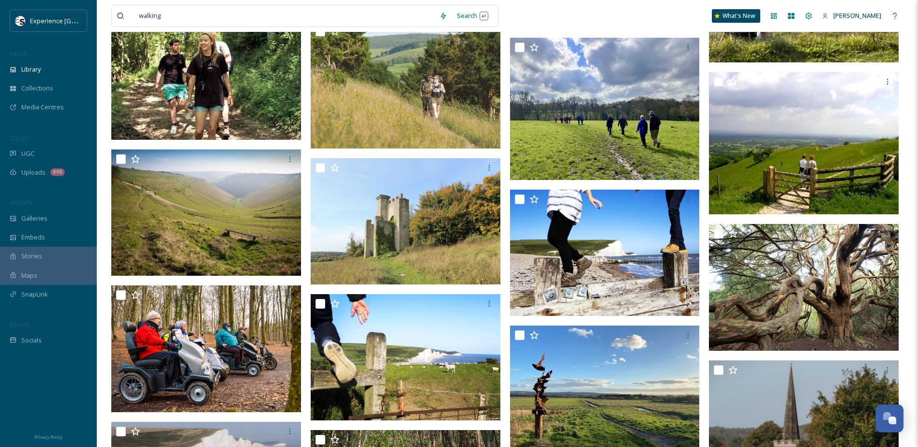
scroll to position [0, 0]
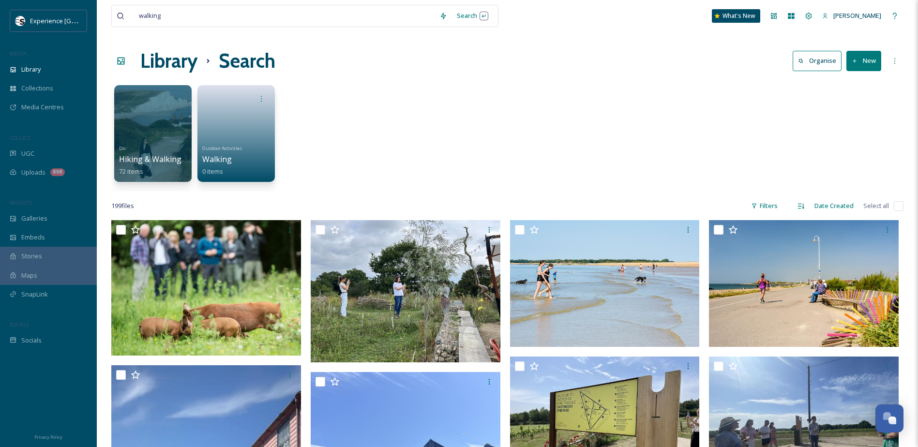
drag, startPoint x: 779, startPoint y: 392, endPoint x: 710, endPoint y: 155, distance: 247.1
drag, startPoint x: 269, startPoint y: 19, endPoint x: 90, endPoint y: 16, distance: 179.6
type input "w"
type input "countryside"
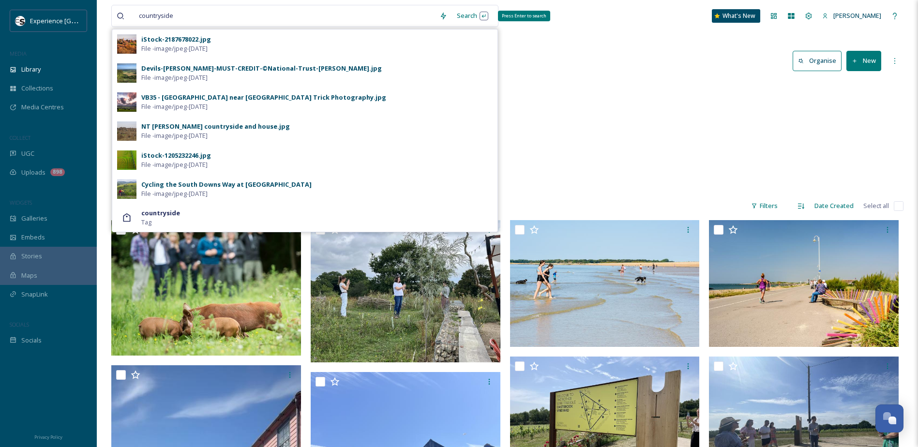
click at [469, 15] on div "Search Press Enter to search" at bounding box center [472, 15] width 41 height 19
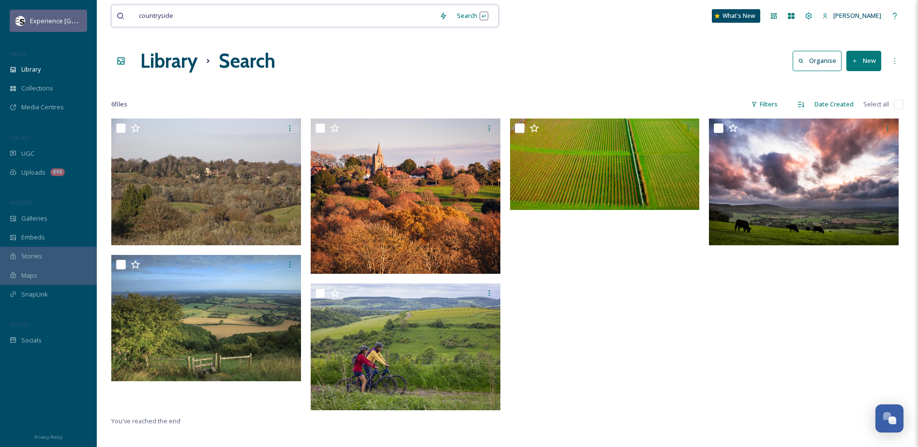
drag, startPoint x: 247, startPoint y: 15, endPoint x: 40, endPoint y: 20, distance: 207.2
click at [41, 20] on div "Experience Sussex MEDIA Library Collections Media Centres COLLECT UGC Uploads 8…" at bounding box center [459, 283] width 918 height 566
type input "c"
type input "amberley"
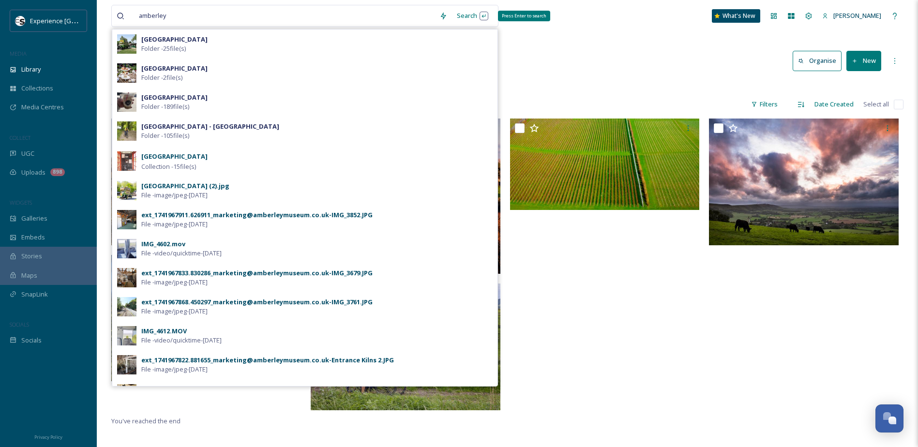
click at [464, 15] on div "Search Press Enter to search" at bounding box center [472, 15] width 41 height 19
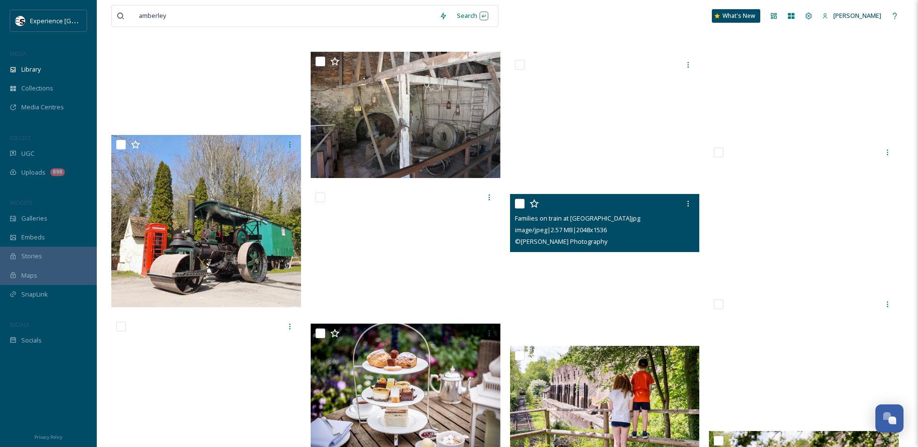
scroll to position [24701, 0]
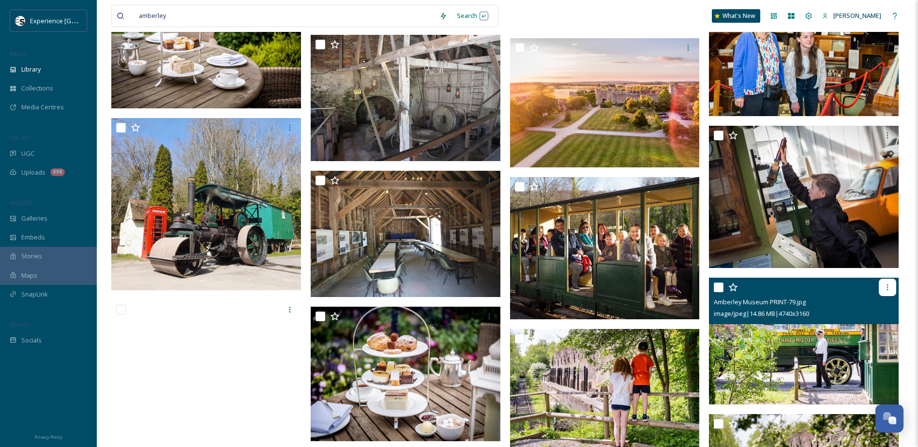
click at [889, 291] on icon at bounding box center [888, 288] width 8 height 8
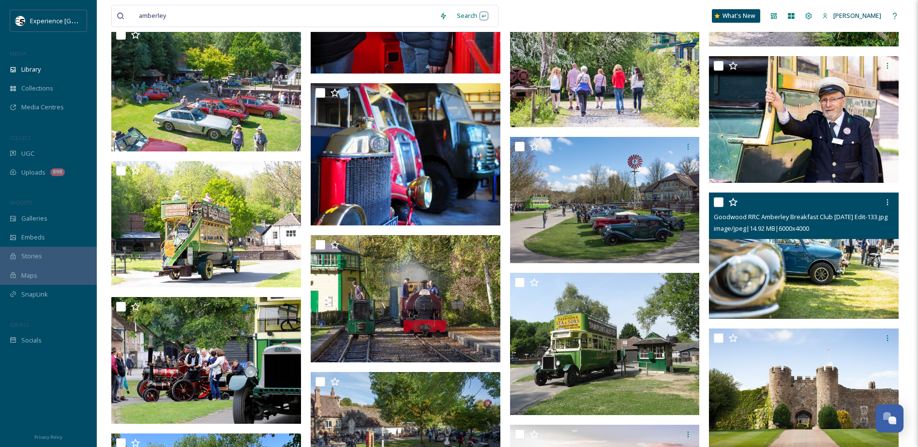
scroll to position [25378, 0]
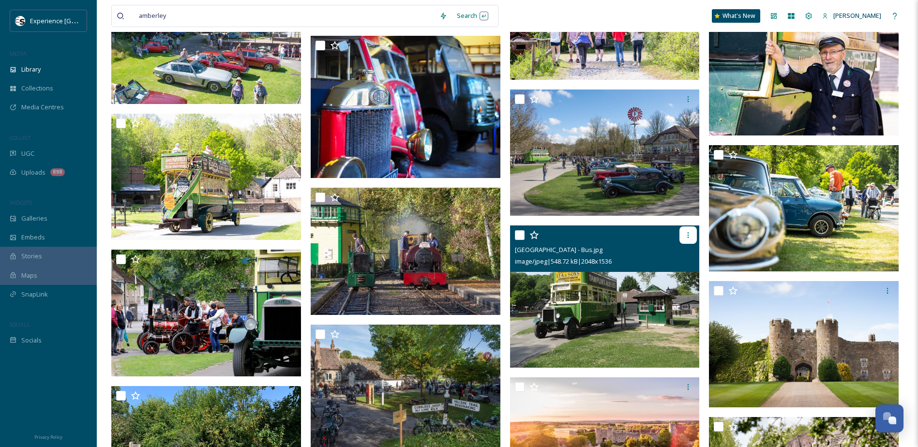
click at [685, 238] on icon at bounding box center [688, 235] width 8 height 8
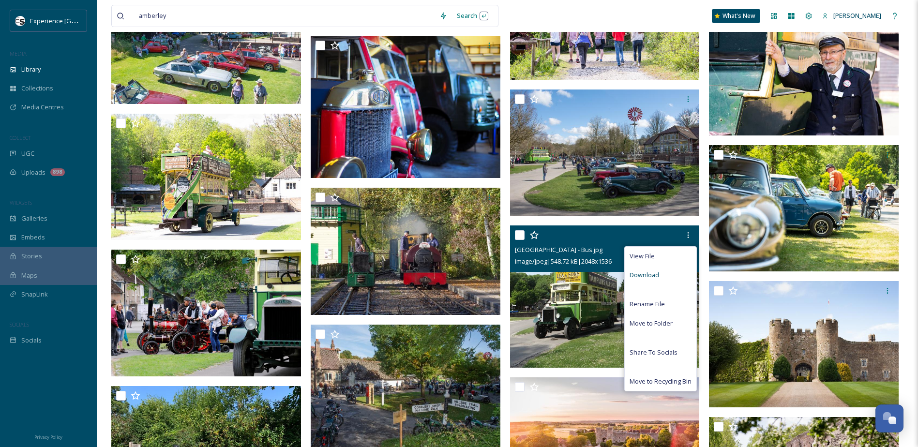
click at [656, 274] on span "Download" at bounding box center [645, 275] width 30 height 9
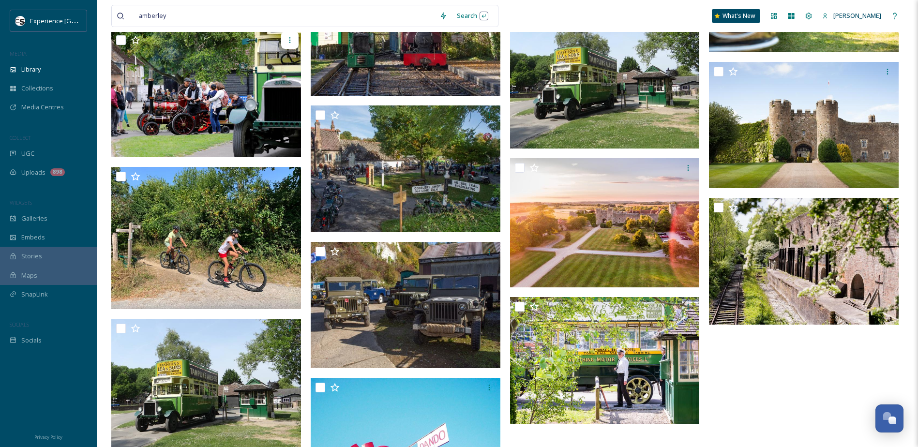
scroll to position [25586, 0]
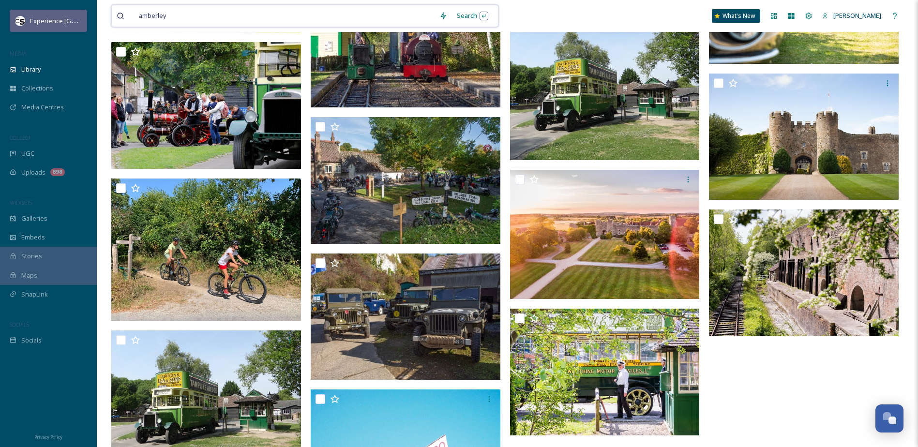
drag, startPoint x: 201, startPoint y: 18, endPoint x: 48, endPoint y: 12, distance: 152.6
type input "a"
type input "riverside"
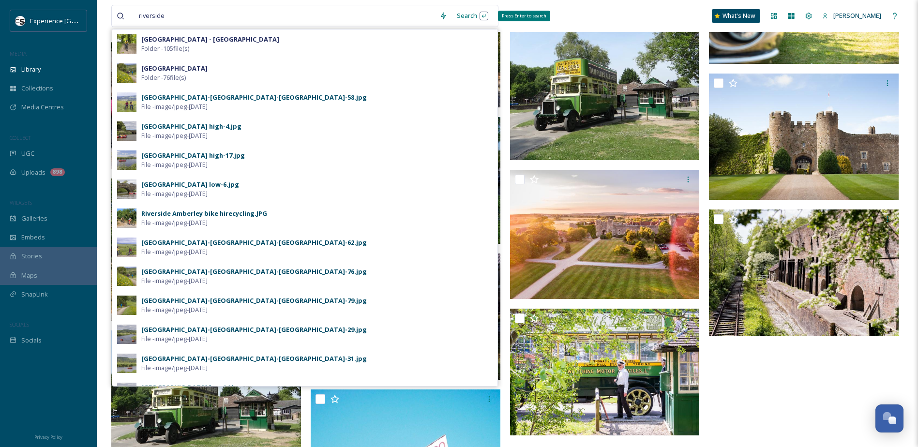
click at [467, 14] on div "Search Press Enter to search" at bounding box center [472, 15] width 41 height 19
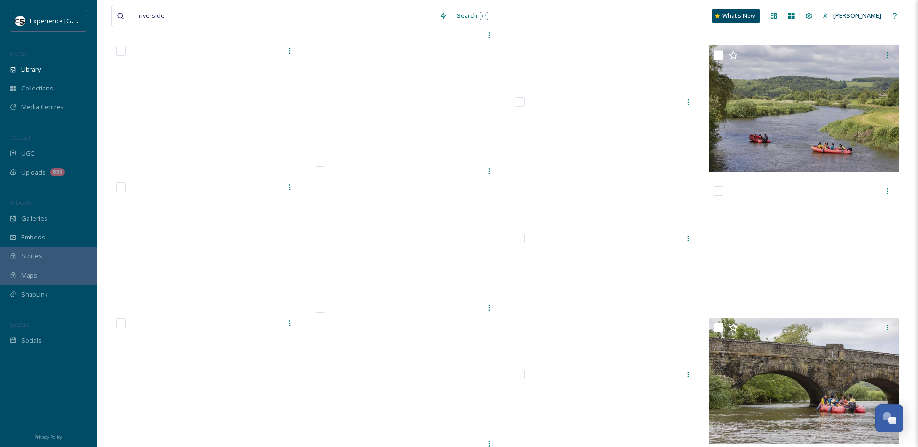
scroll to position [5664, 0]
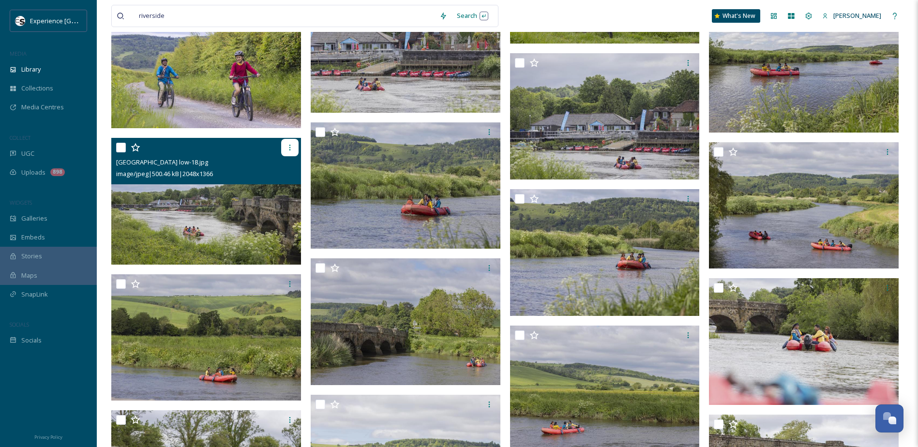
click at [294, 147] on div at bounding box center [289, 147] width 17 height 17
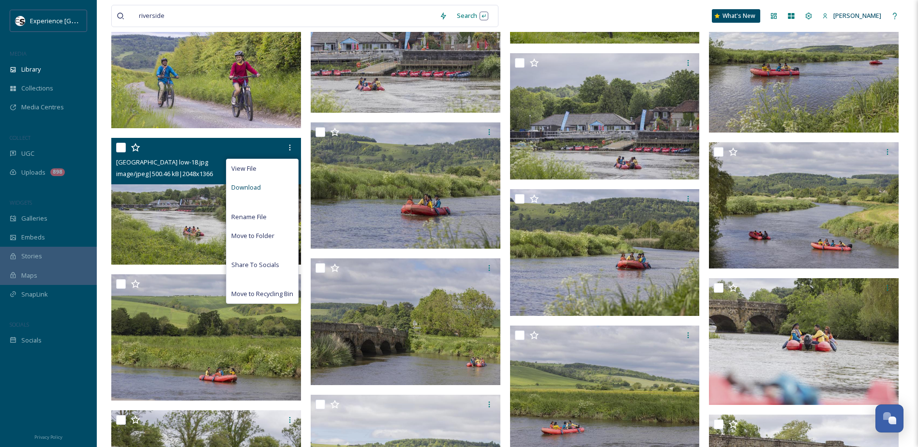
click at [272, 188] on div "Download" at bounding box center [263, 187] width 72 height 19
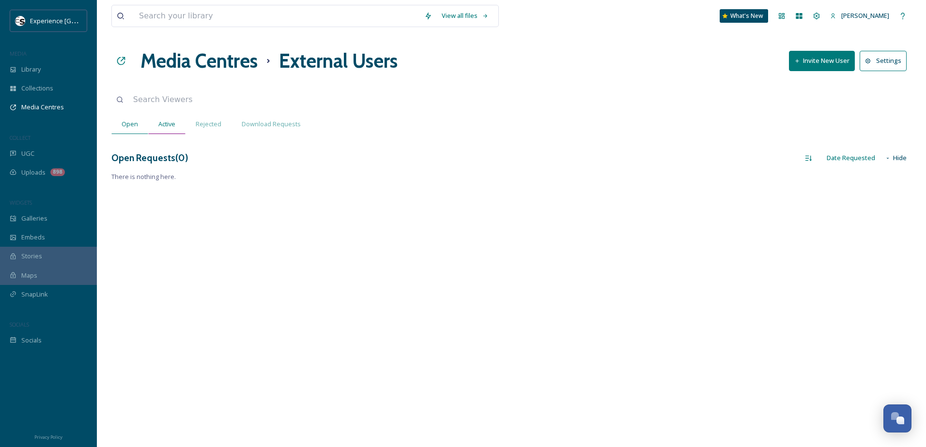
click at [178, 122] on div "Active" at bounding box center [166, 124] width 37 height 20
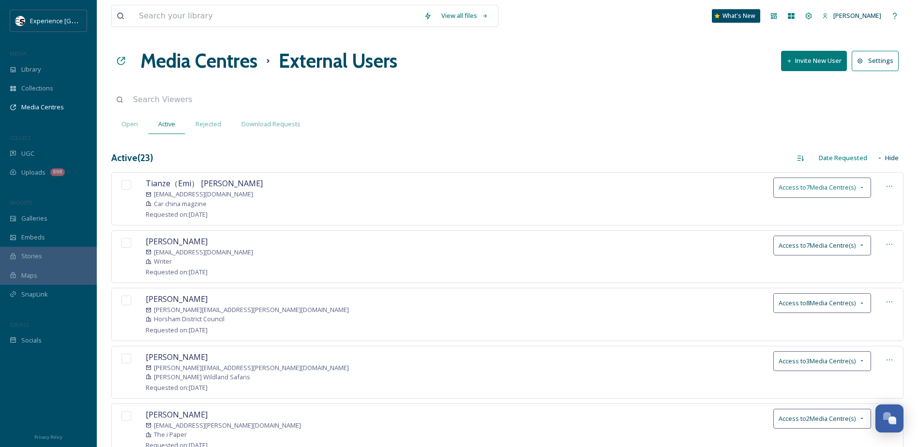
click at [863, 188] on icon at bounding box center [862, 187] width 2 height 1
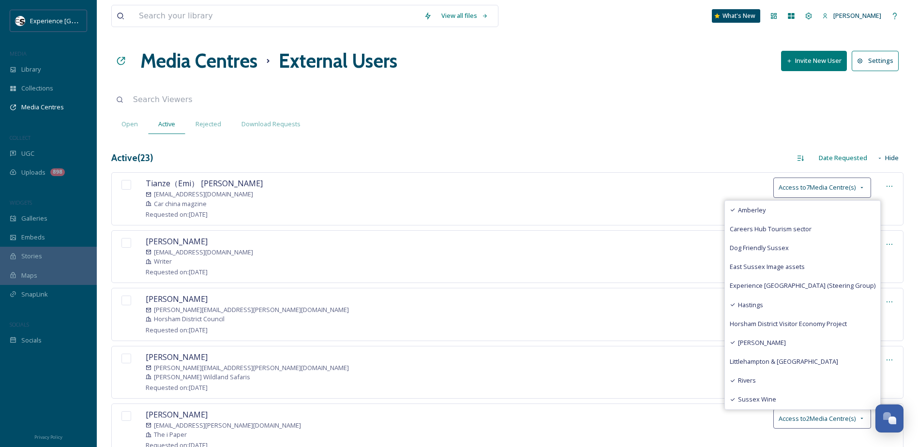
click at [663, 125] on div "Open Active Rejected Download Requests" at bounding box center [507, 124] width 792 height 20
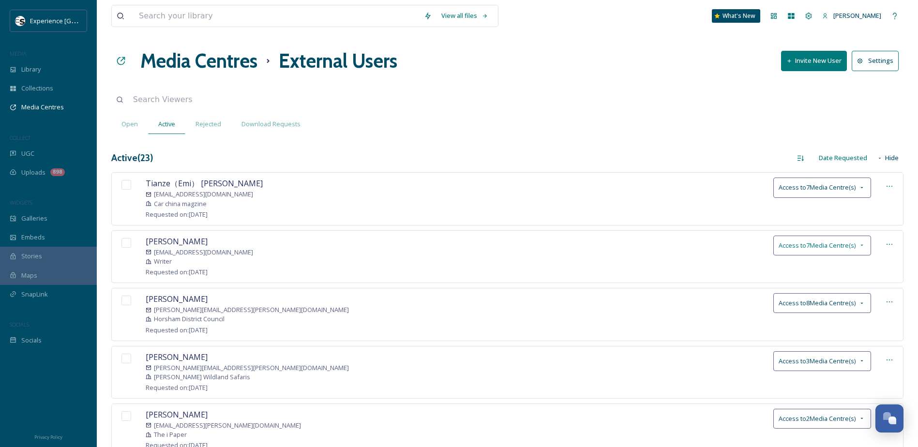
click at [851, 245] on span "Access to 7 Media Centre(s)" at bounding box center [817, 245] width 77 height 9
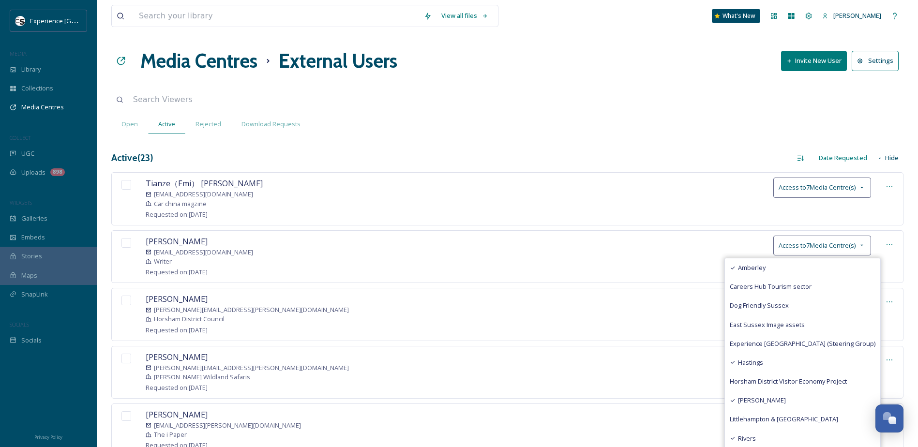
click at [606, 130] on div "Open Active Rejected Download Requests" at bounding box center [507, 124] width 792 height 20
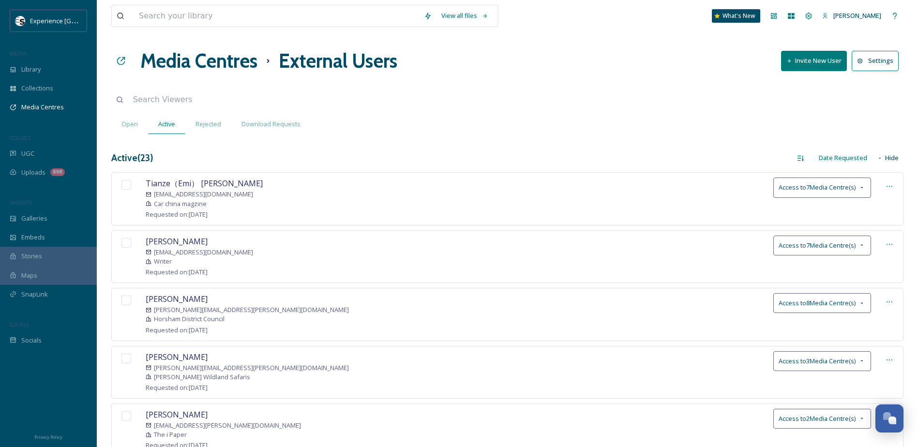
click at [569, 127] on div "Open Active Rejected Download Requests" at bounding box center [507, 124] width 792 height 20
